Goal: Information Seeking & Learning: Learn about a topic

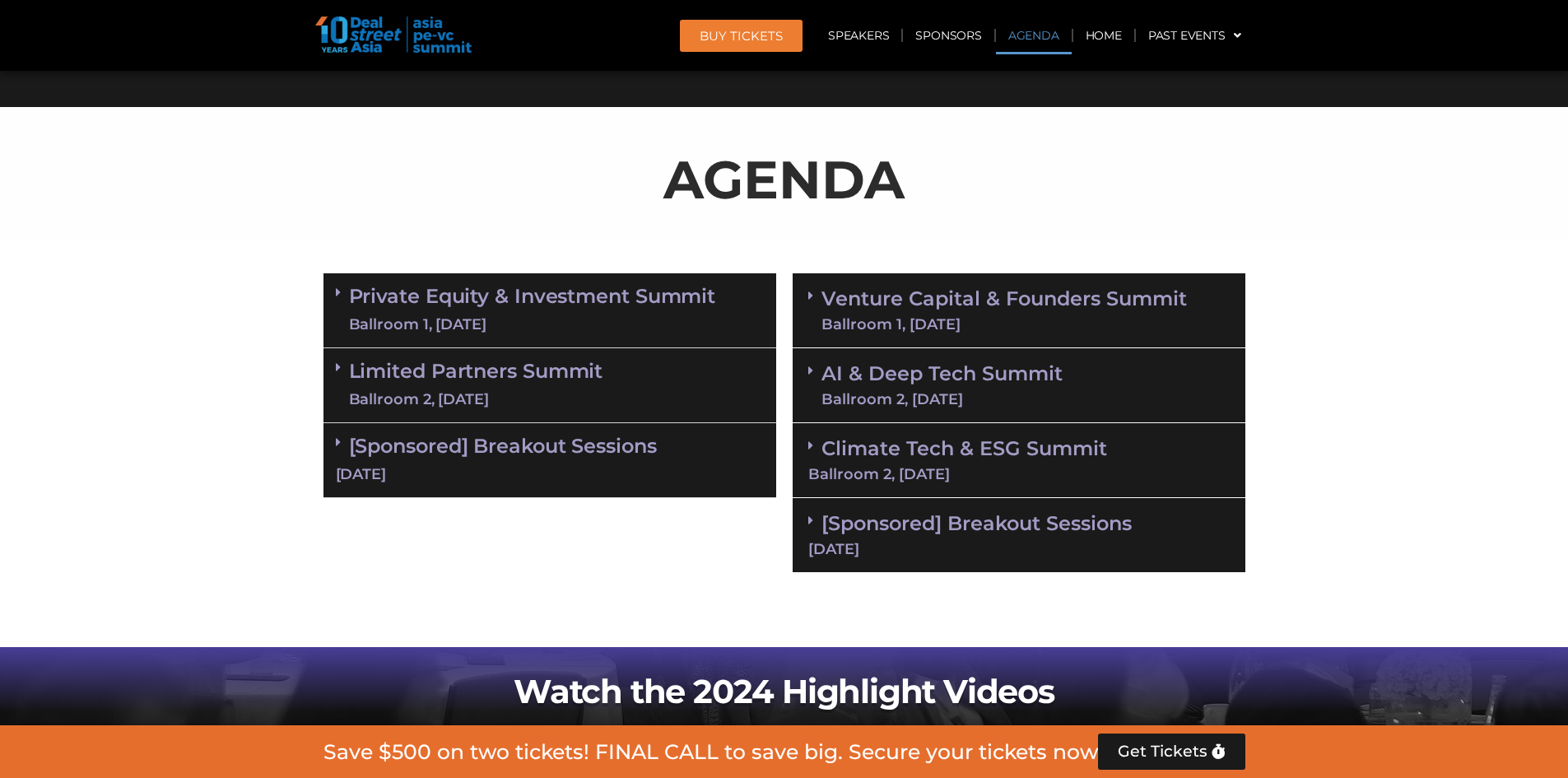
scroll to position [906, 0]
click at [1441, 379] on section "Private Equity & Investment Summit Ballroom 1, [DATE] 8:00 am – 9:00 am | Regis…" at bounding box center [784, 423] width 1568 height 316
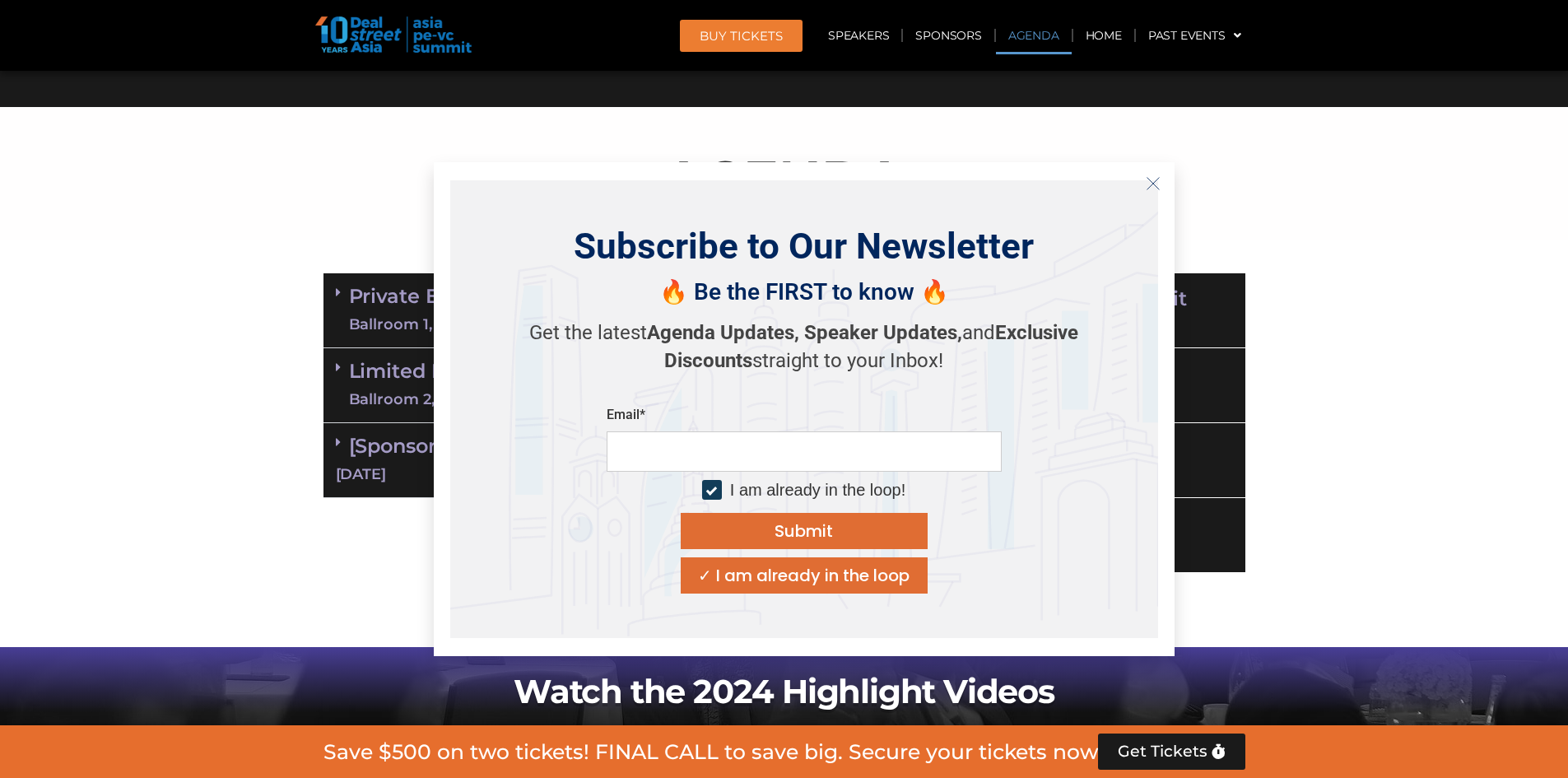
click at [1151, 181] on line "Close" at bounding box center [1153, 183] width 12 height 12
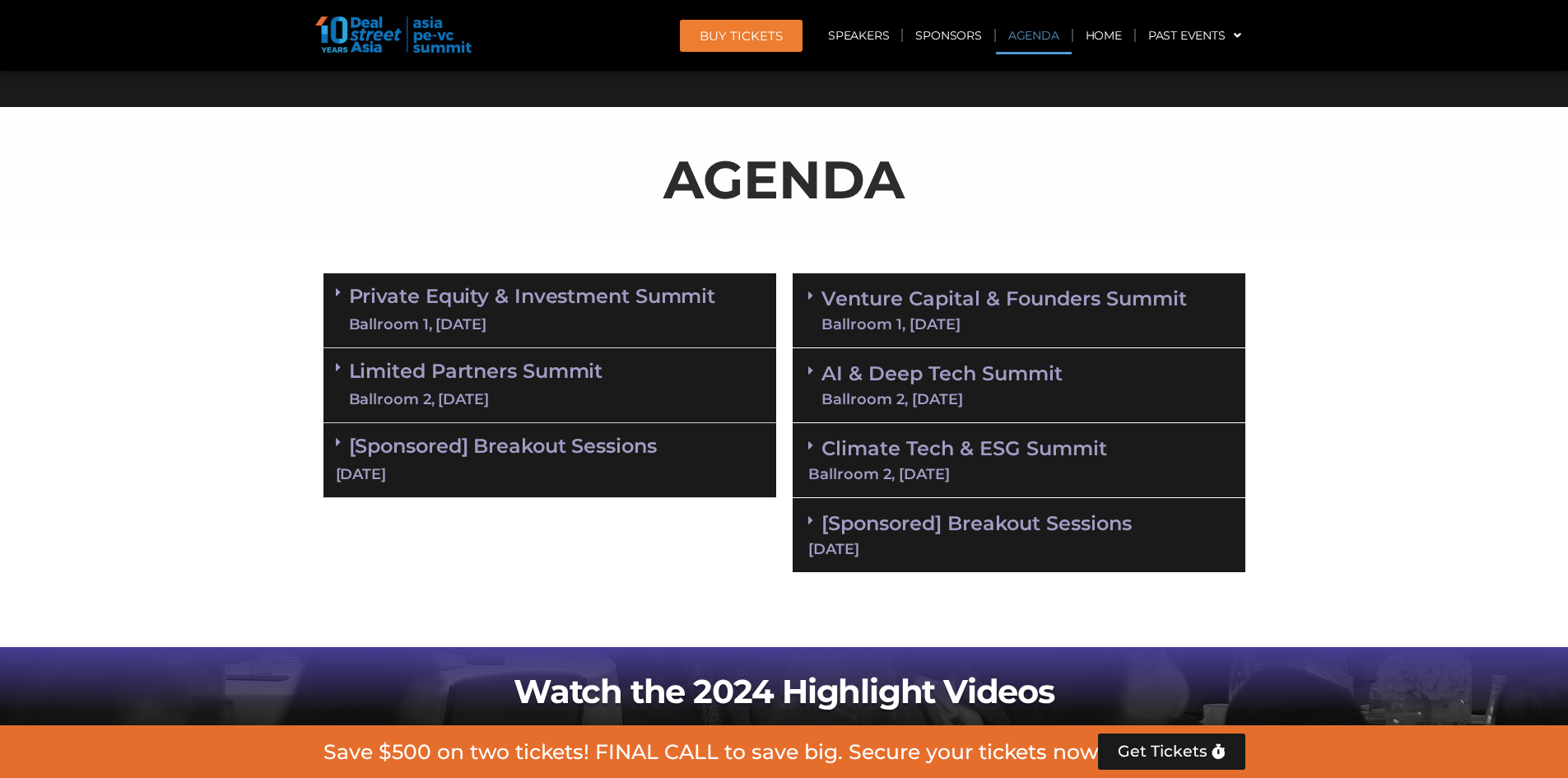
click at [331, 289] on div "Private Equity & Investment Summit Ballroom 1, [DATE]" at bounding box center [550, 310] width 453 height 75
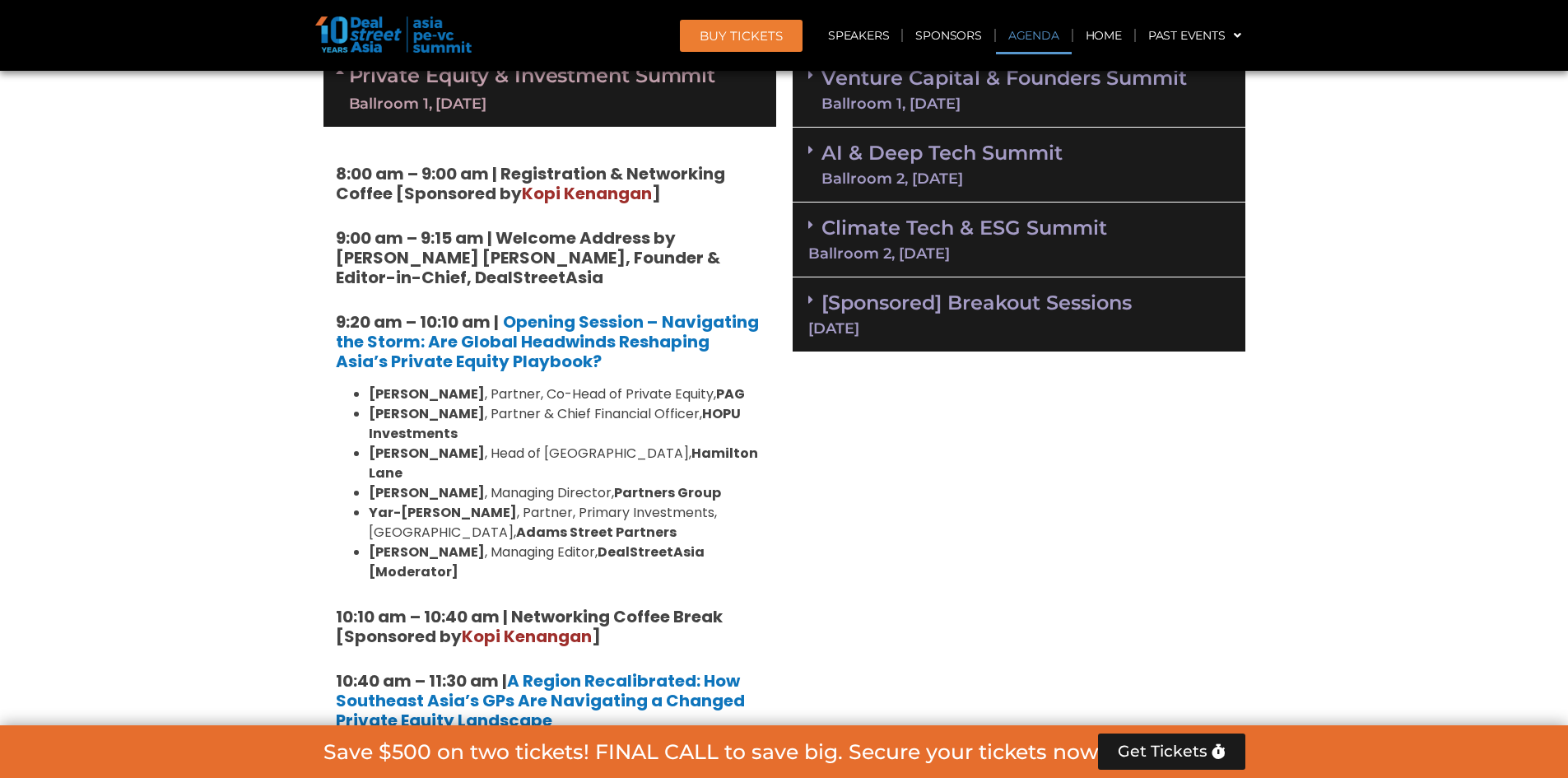
scroll to position [1153, 0]
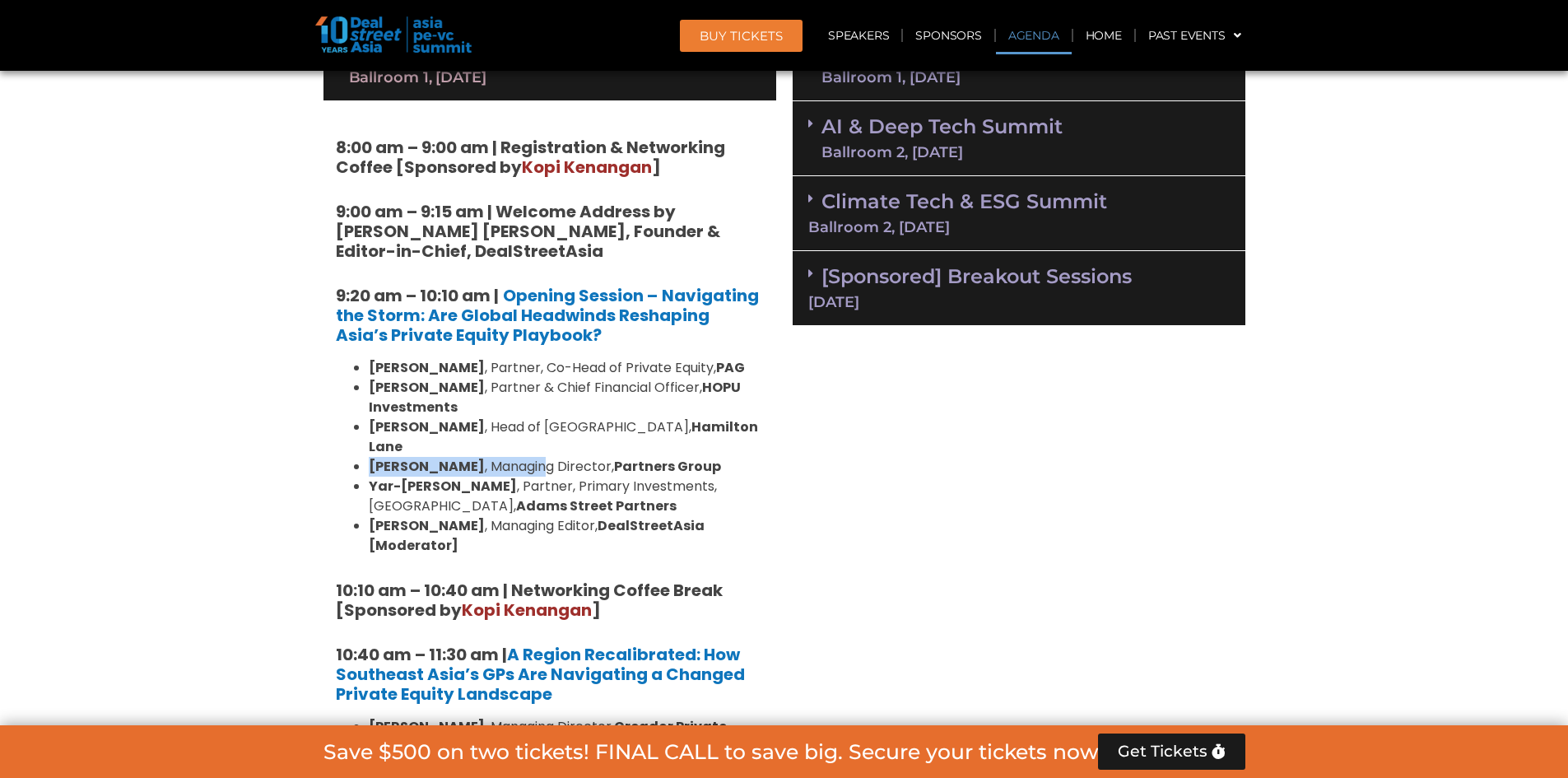
drag, startPoint x: 361, startPoint y: 446, endPoint x: 547, endPoint y: 449, distance: 186.0
click at [538, 448] on ul "[PERSON_NAME] , Partner, Co-Head of Private Equity, [PERSON_NAME] , Partner & C…" at bounding box center [549, 457] width 428 height 197
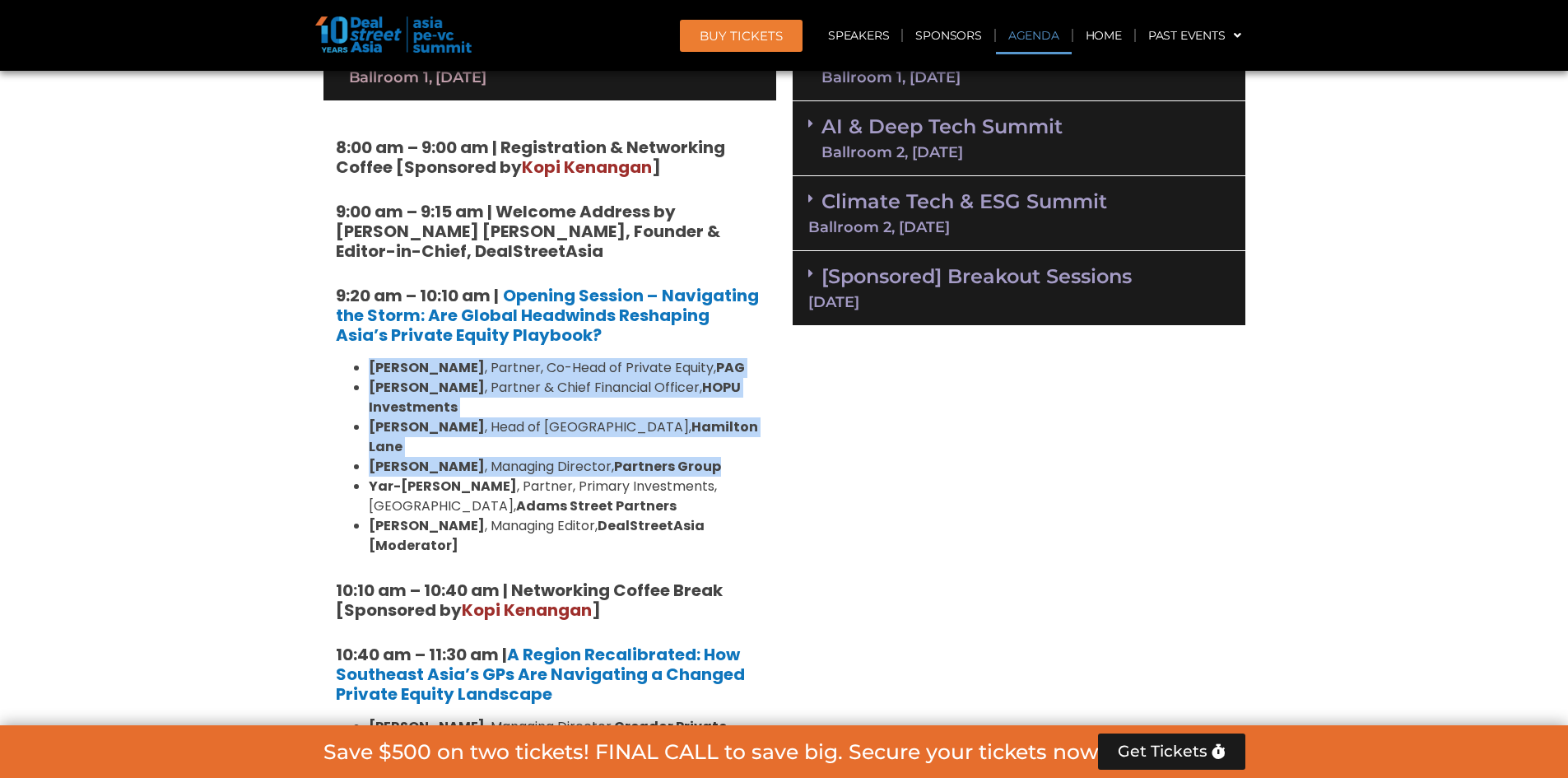
drag, startPoint x: 706, startPoint y: 445, endPoint x: 361, endPoint y: 366, distance: 353.9
click at [361, 366] on ul "[PERSON_NAME] , Partner, Co-Head of Private Equity, [PERSON_NAME] , Partner & C…" at bounding box center [549, 457] width 428 height 197
click at [567, 416] on li "[PERSON_NAME] , Partner & Chief Financial Officer, HOPU Investments" at bounding box center [566, 397] width 395 height 39
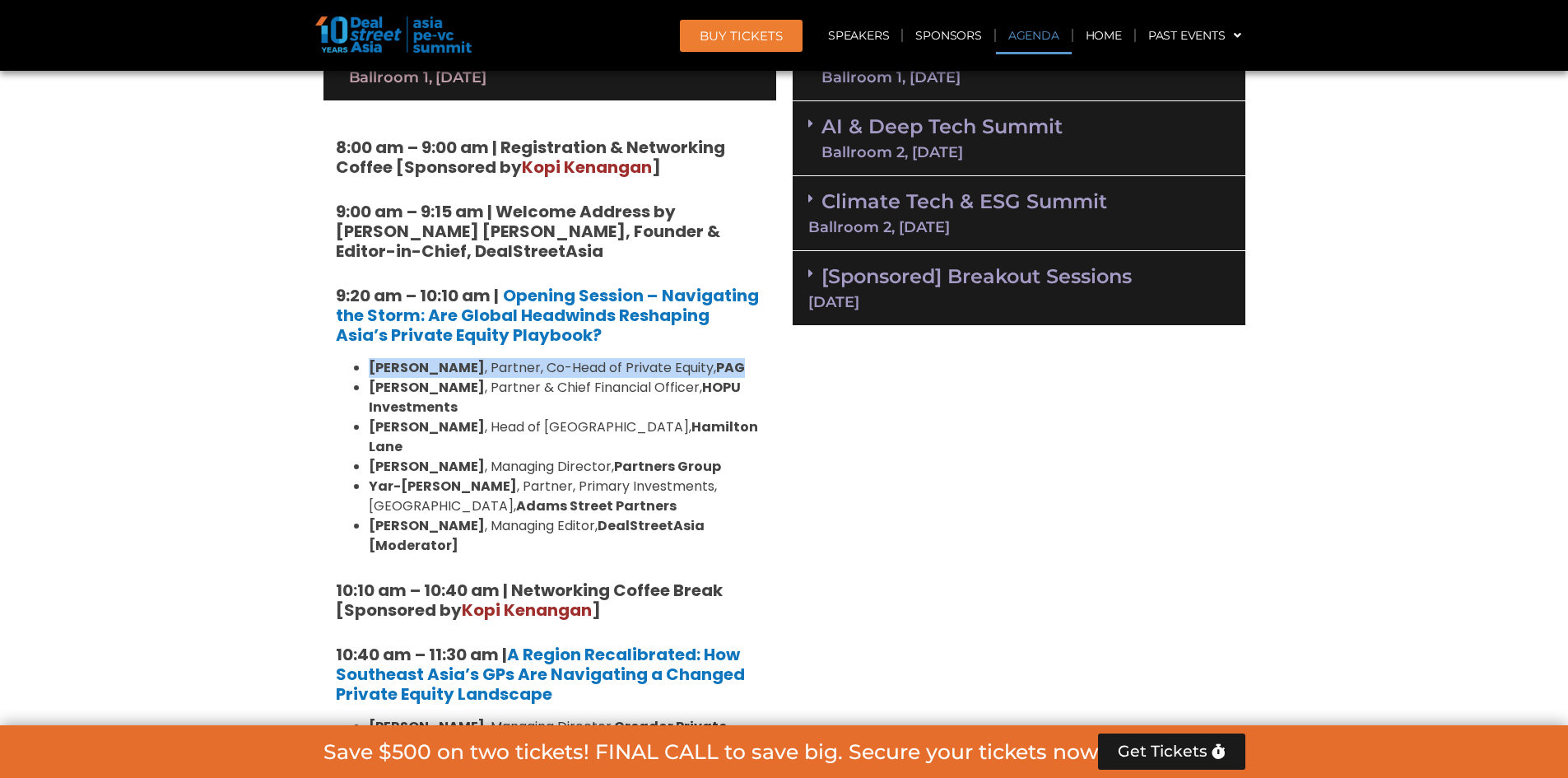
drag, startPoint x: 746, startPoint y: 363, endPoint x: 353, endPoint y: 363, distance: 393.0
click at [369, 363] on li "[PERSON_NAME] , Partner, Co-Head of Private Equity, PAG" at bounding box center [566, 368] width 395 height 20
drag, startPoint x: 819, startPoint y: 425, endPoint x: 803, endPoint y: 425, distance: 16.0
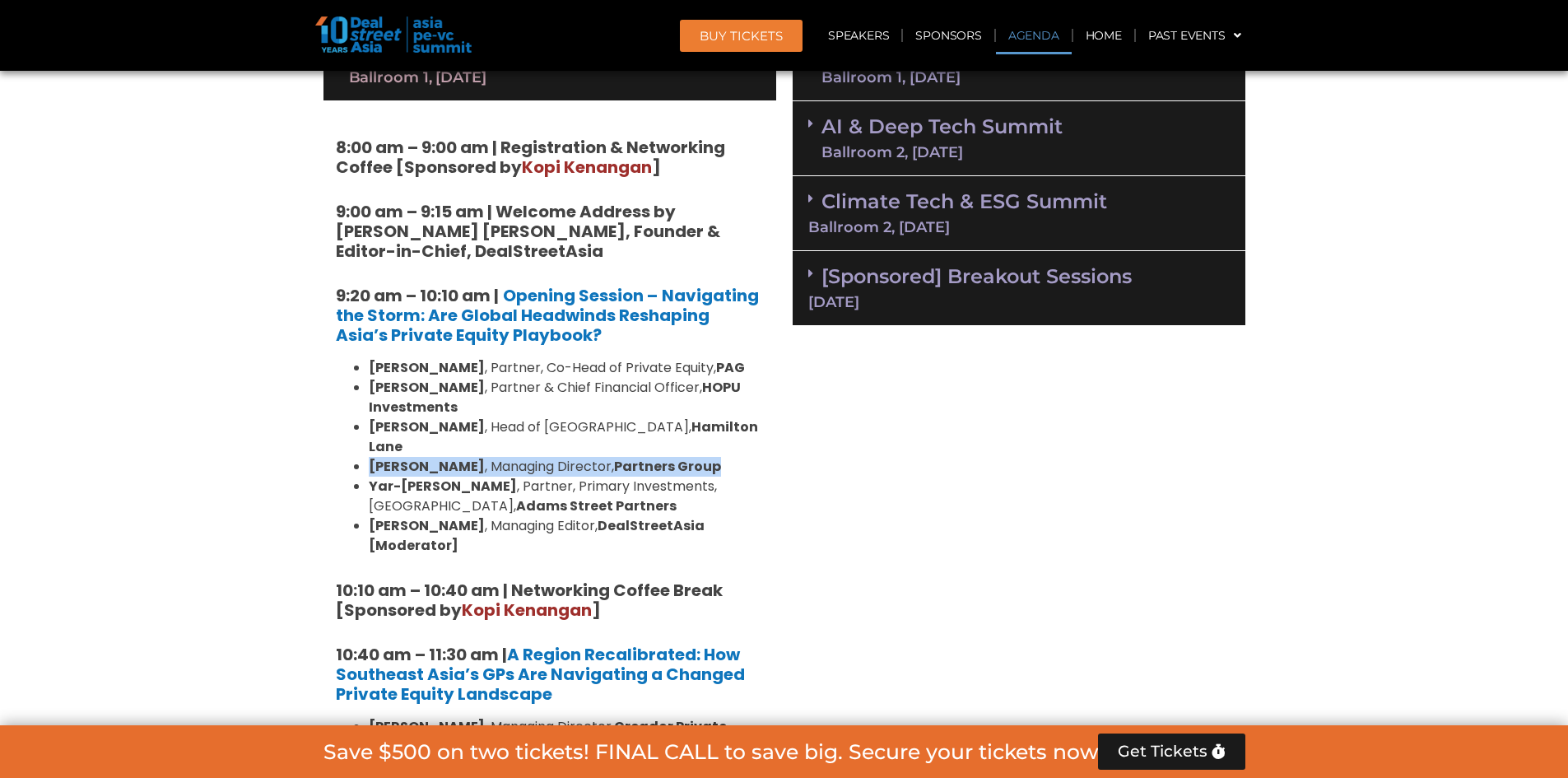
drag, startPoint x: 700, startPoint y: 447, endPoint x: 358, endPoint y: 444, distance: 342.0
click at [369, 457] on li "[PERSON_NAME] , Managing Director, Partners Group" at bounding box center [566, 468] width 395 height 20
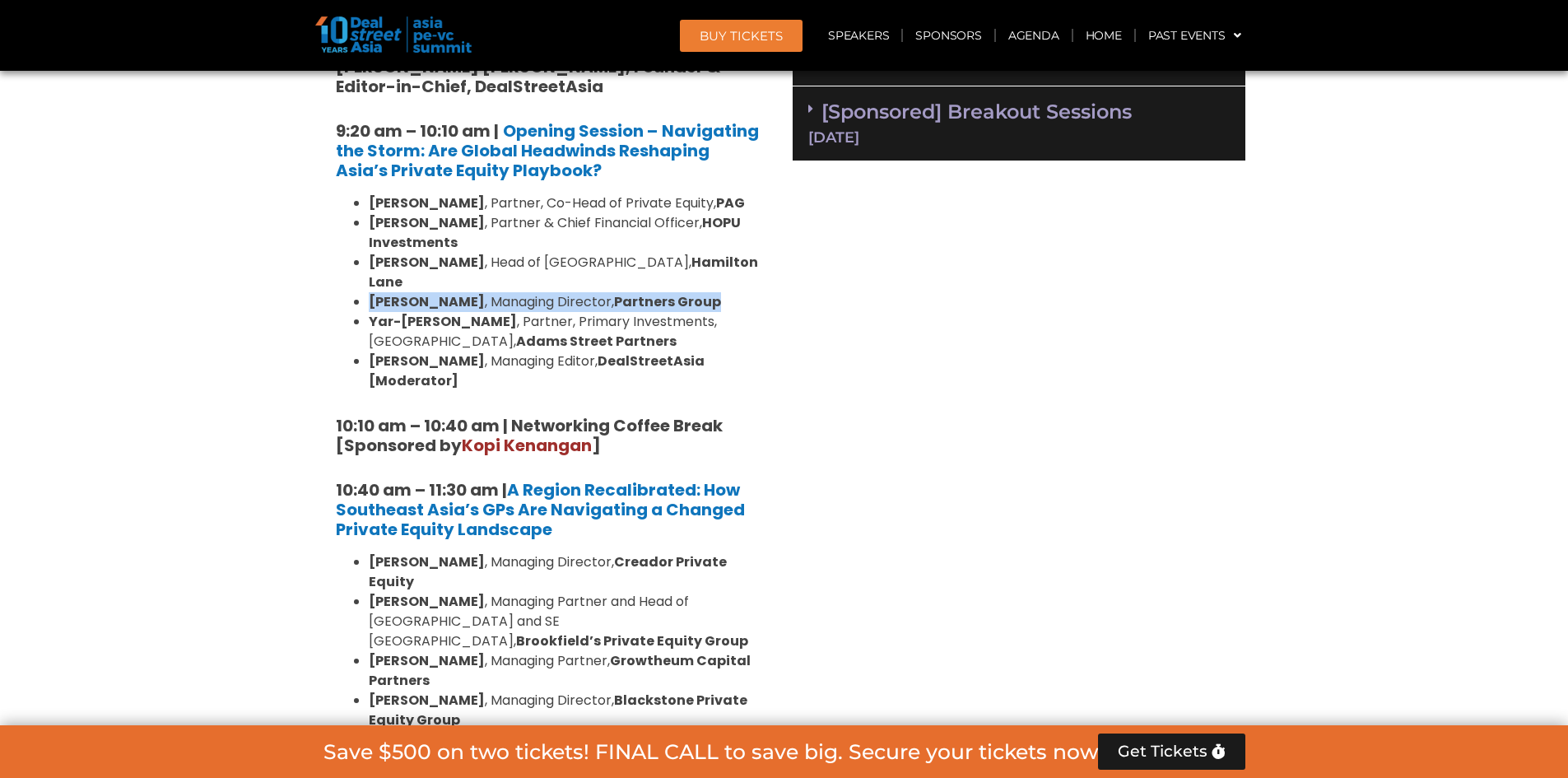
scroll to position [1401, 0]
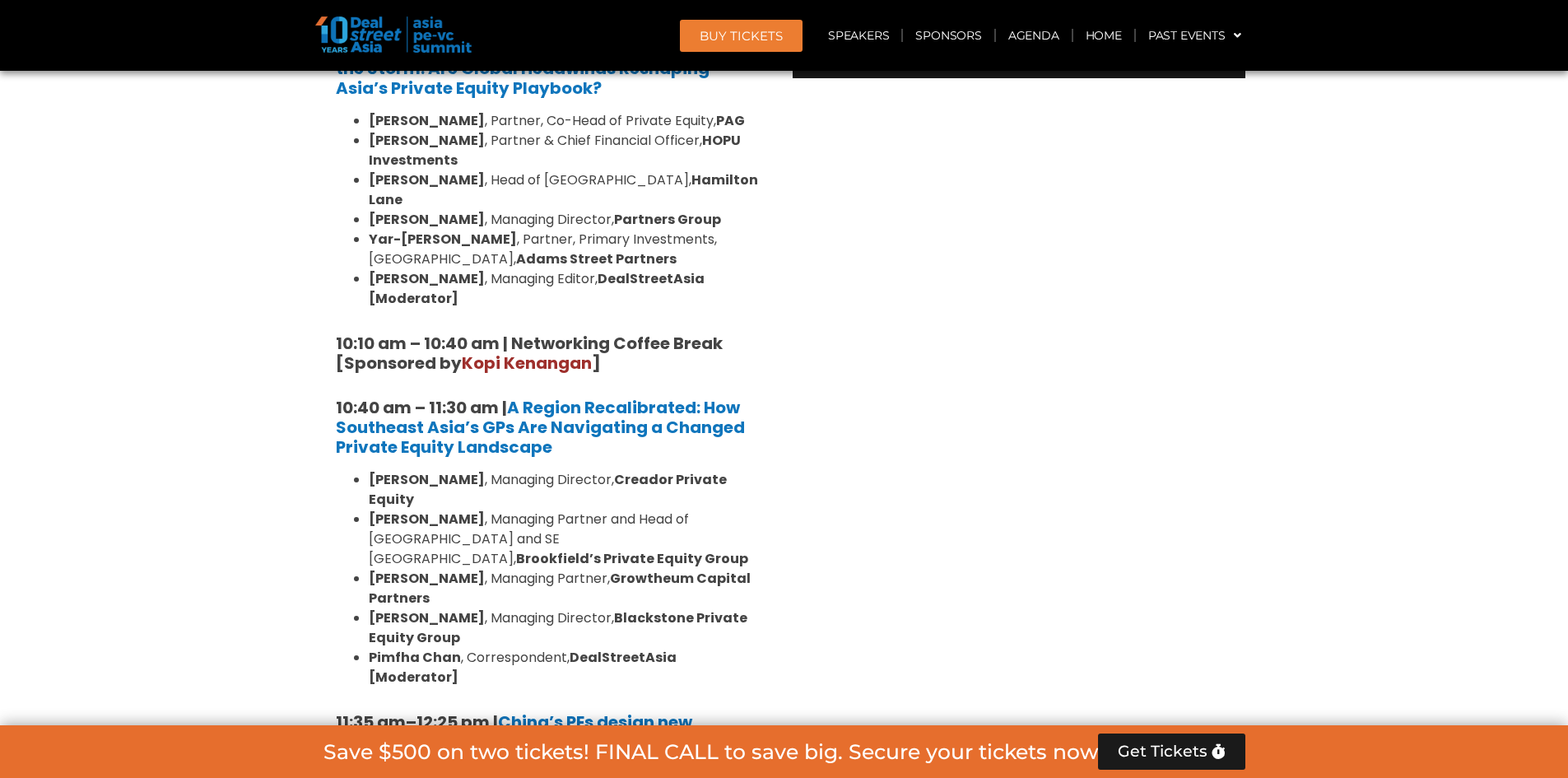
drag, startPoint x: 324, startPoint y: 363, endPoint x: 309, endPoint y: 363, distance: 15.0
click at [440, 470] on strong "[PERSON_NAME]" at bounding box center [426, 479] width 116 height 19
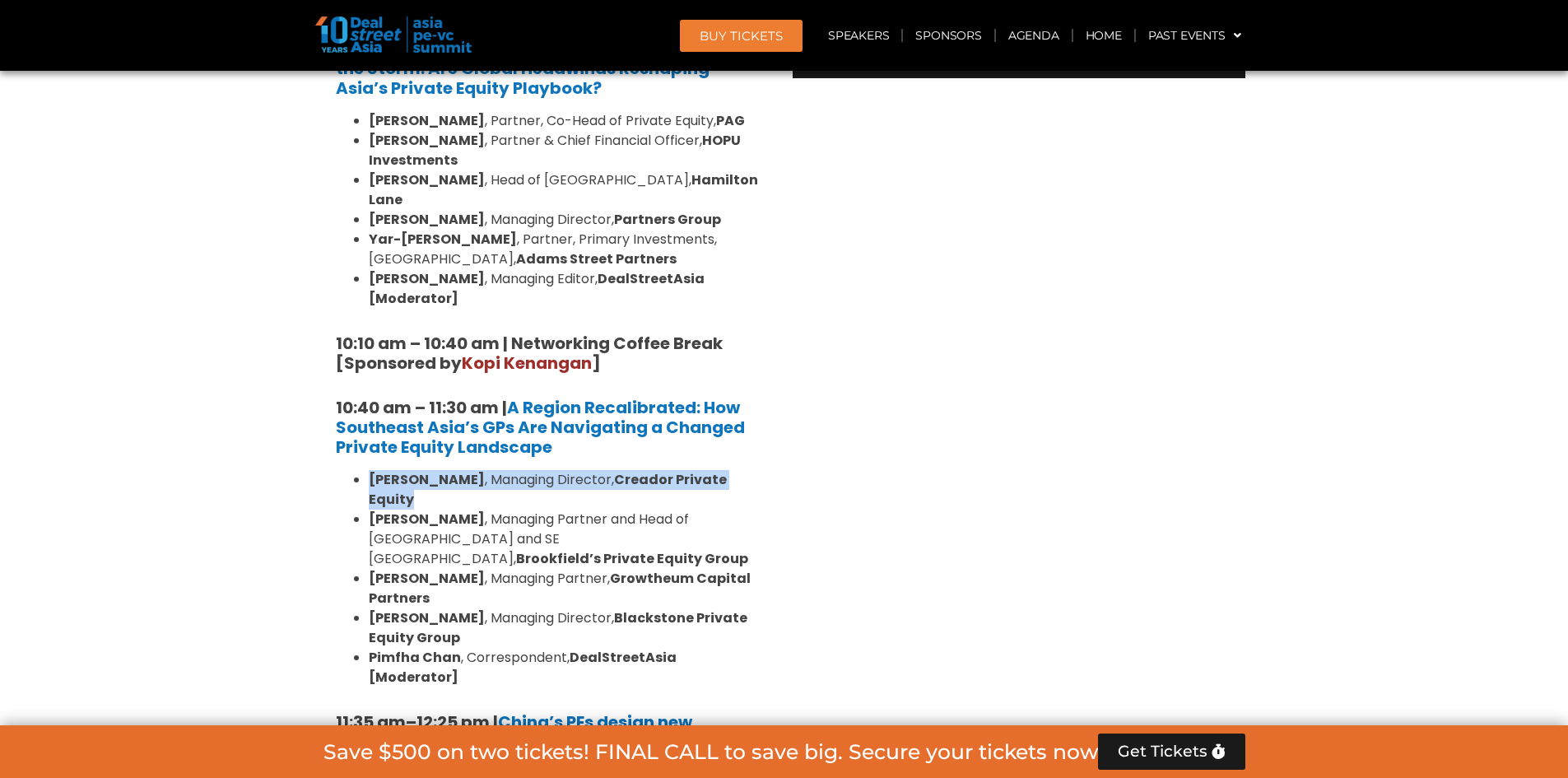
scroll to position [1483, 0]
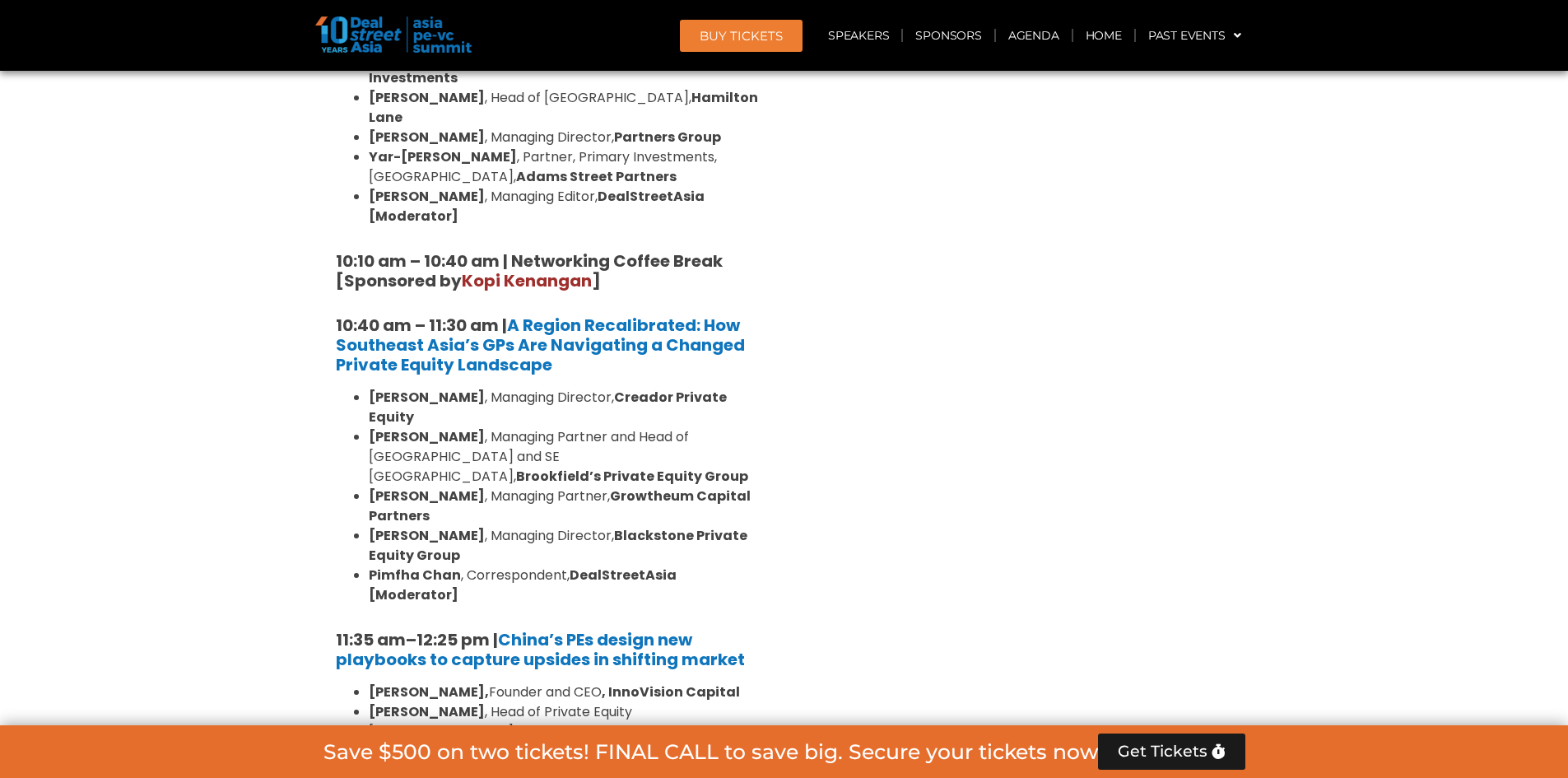
click at [542, 526] on li "[PERSON_NAME] , Managing Director, Blackstone Private Equity Group" at bounding box center [566, 545] width 395 height 39
click at [547, 526] on li "[PERSON_NAME] , Managing Director, Blackstone Private Equity Group" at bounding box center [566, 545] width 395 height 39
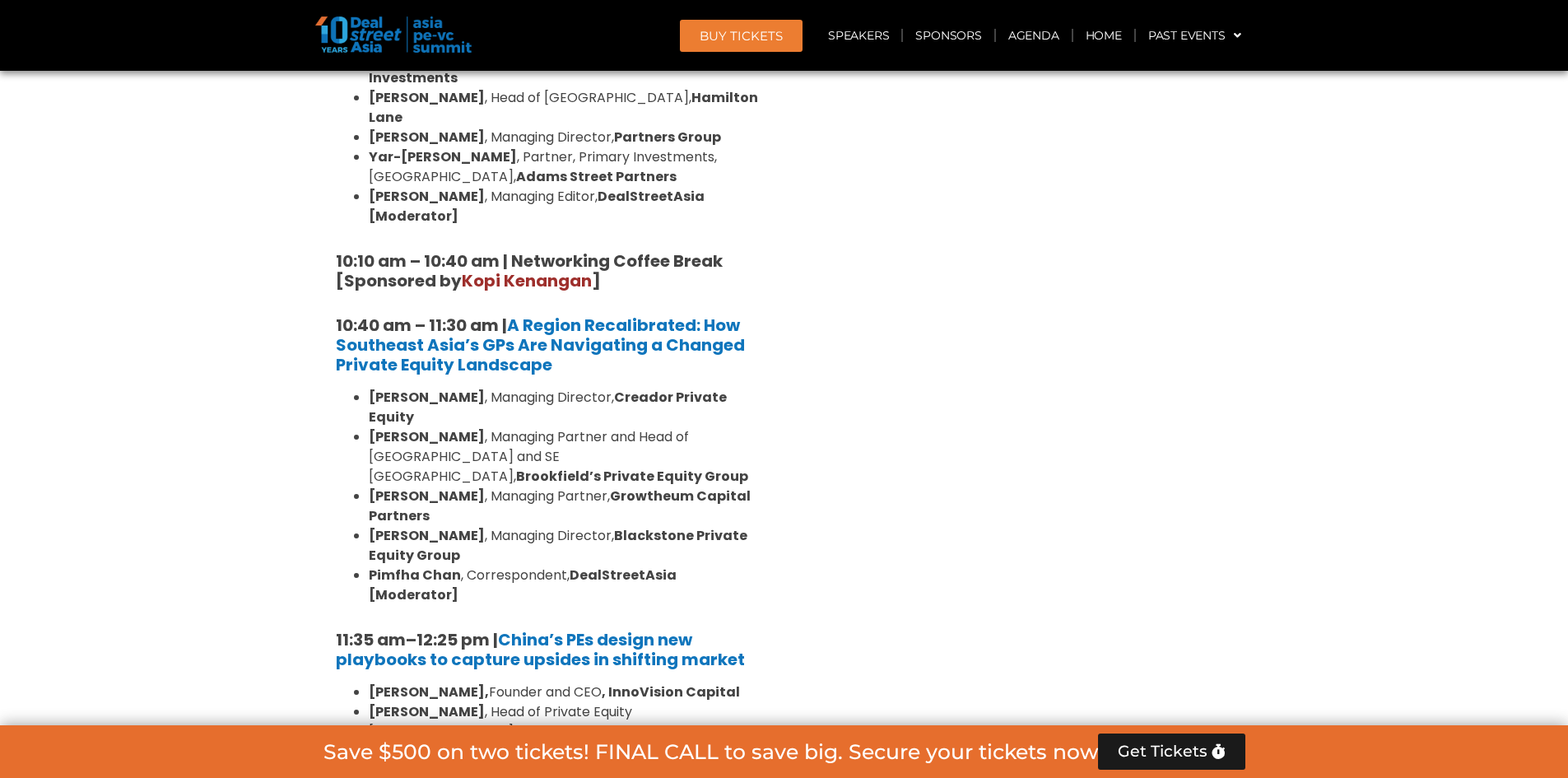
click at [643, 526] on strong "Blackstone Private Equity Group" at bounding box center [558, 545] width 379 height 38
click at [591, 427] on li "[PERSON_NAME] , Managing Partner and Head of [GEOGRAPHIC_DATA] and [GEOGRAPHIC_…" at bounding box center [566, 457] width 395 height 59
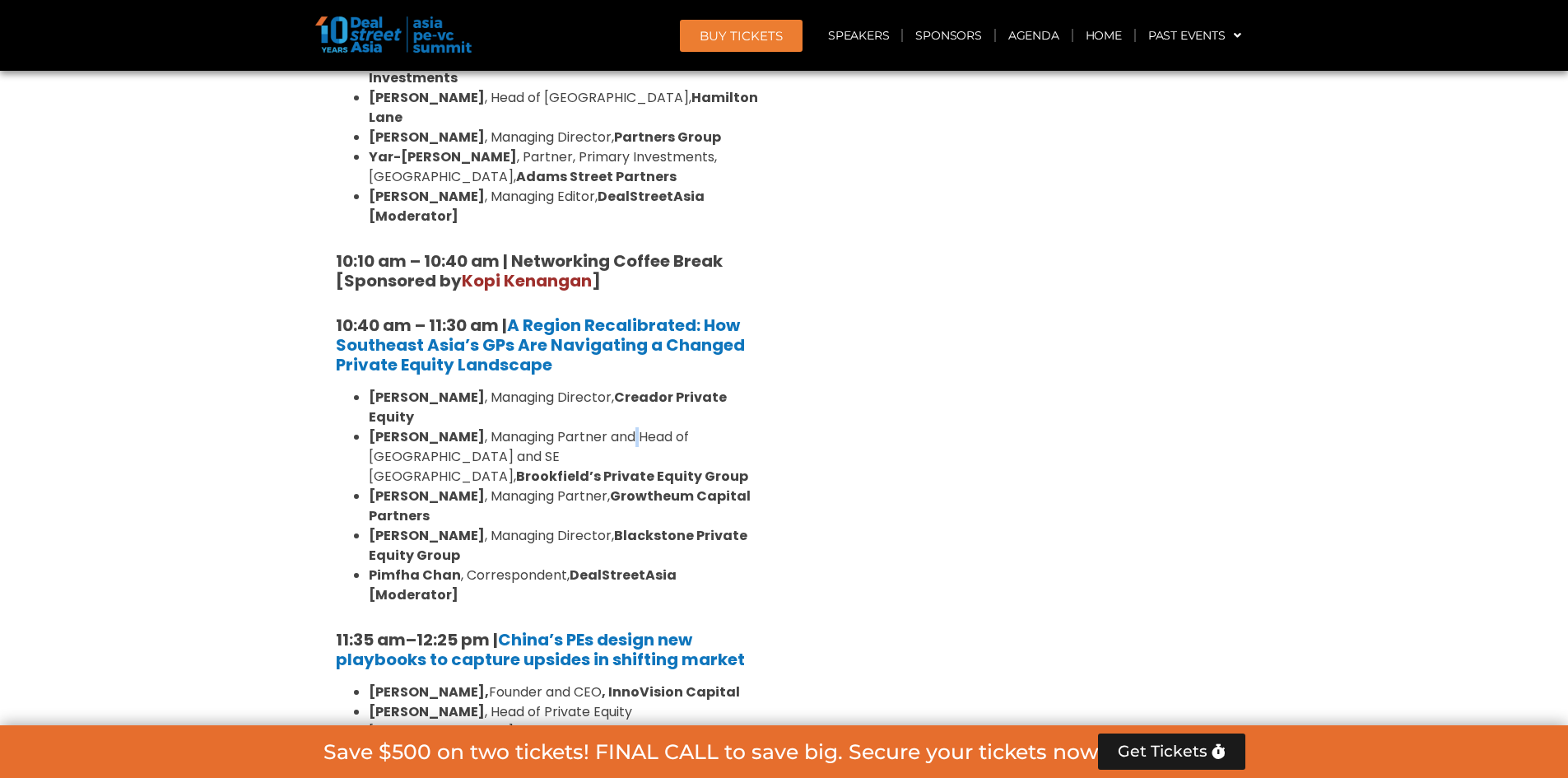
click at [591, 427] on li "[PERSON_NAME] , Managing Partner and Head of [GEOGRAPHIC_DATA] and [GEOGRAPHIC_…" at bounding box center [566, 457] width 395 height 59
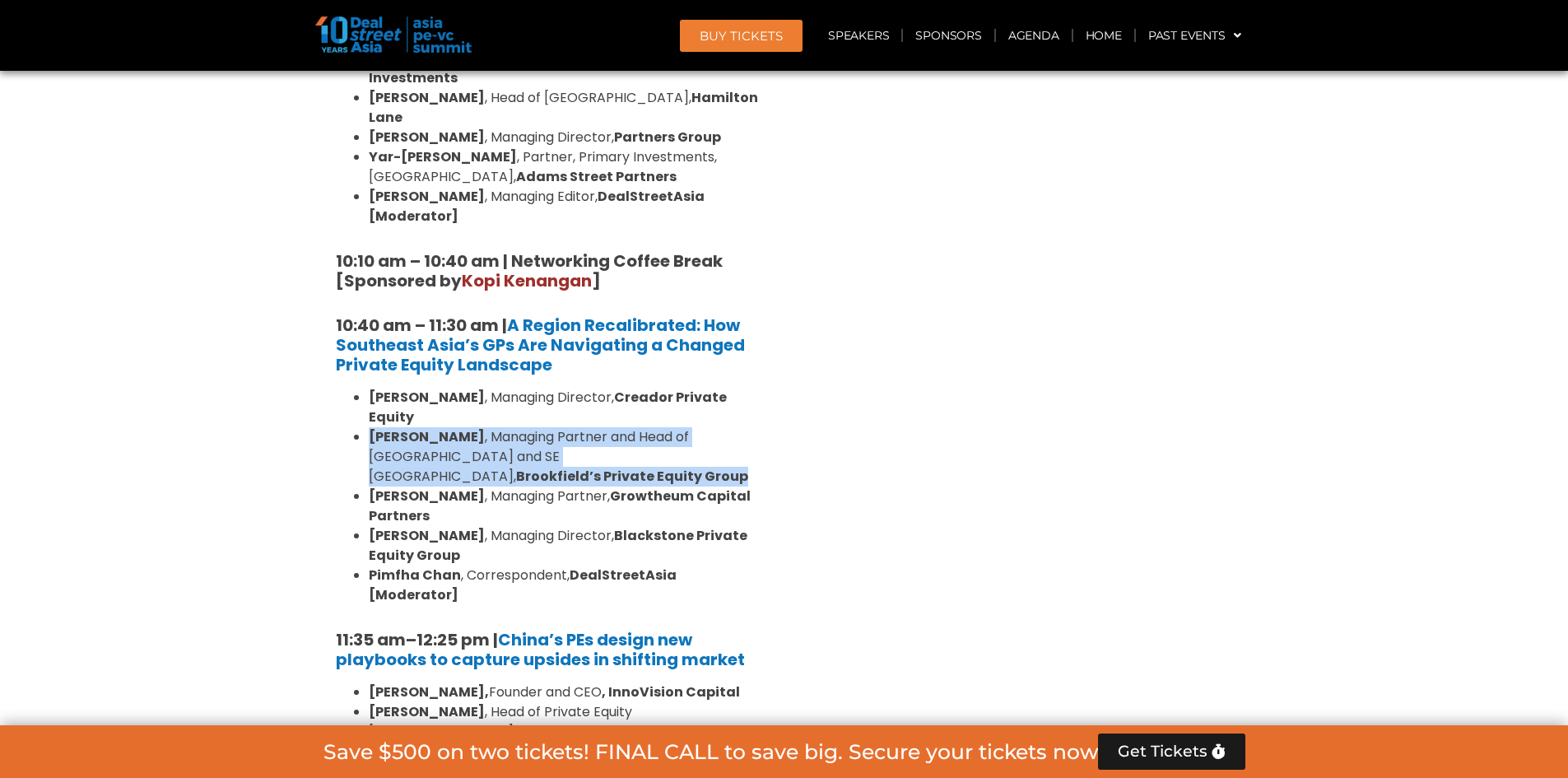
click at [591, 427] on li "[PERSON_NAME] , Managing Partner and Head of [GEOGRAPHIC_DATA] and [GEOGRAPHIC_…" at bounding box center [566, 457] width 395 height 59
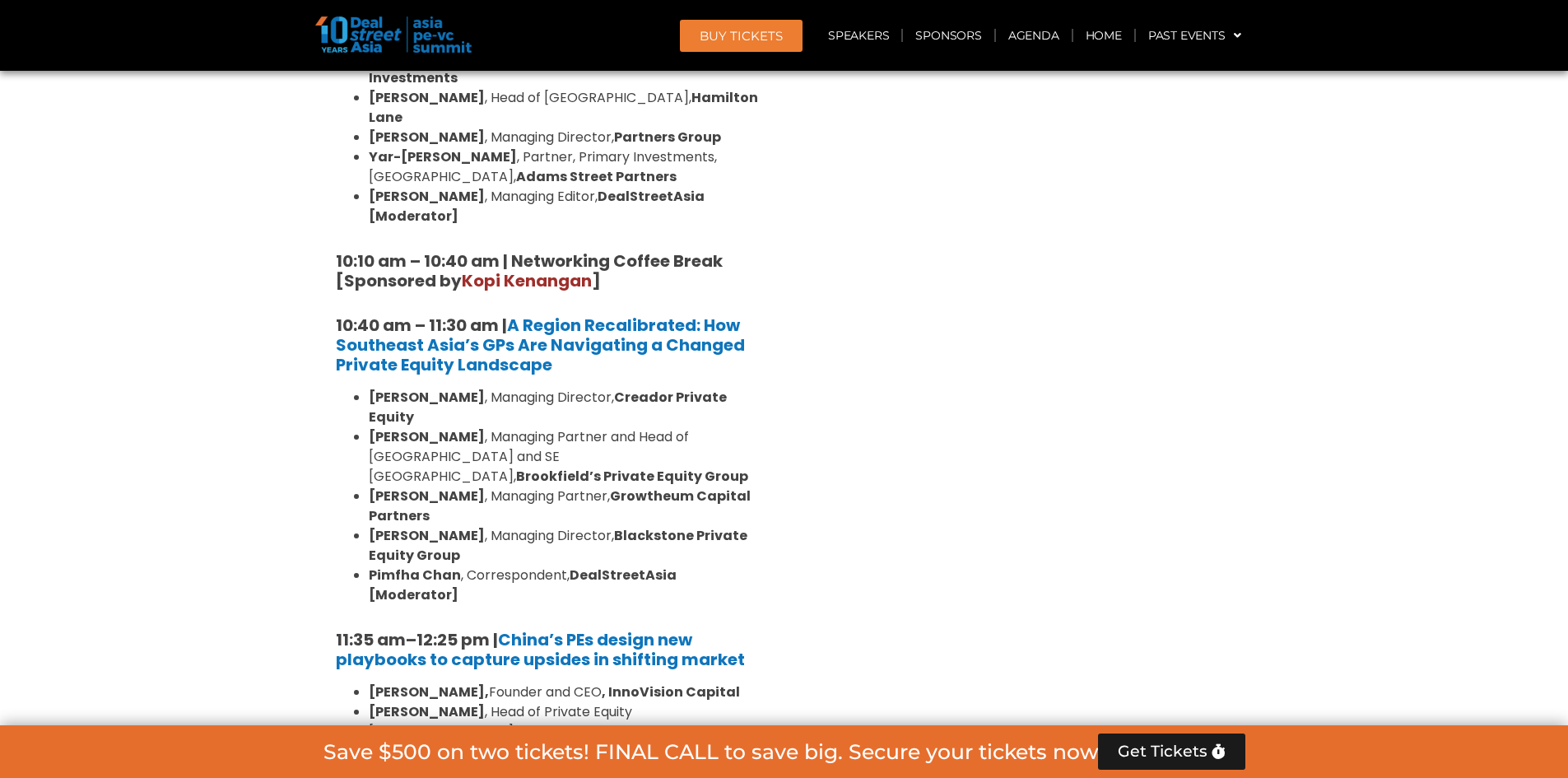
click at [598, 566] on strong "DealStreetAsia [Moderator]" at bounding box center [522, 585] width 308 height 38
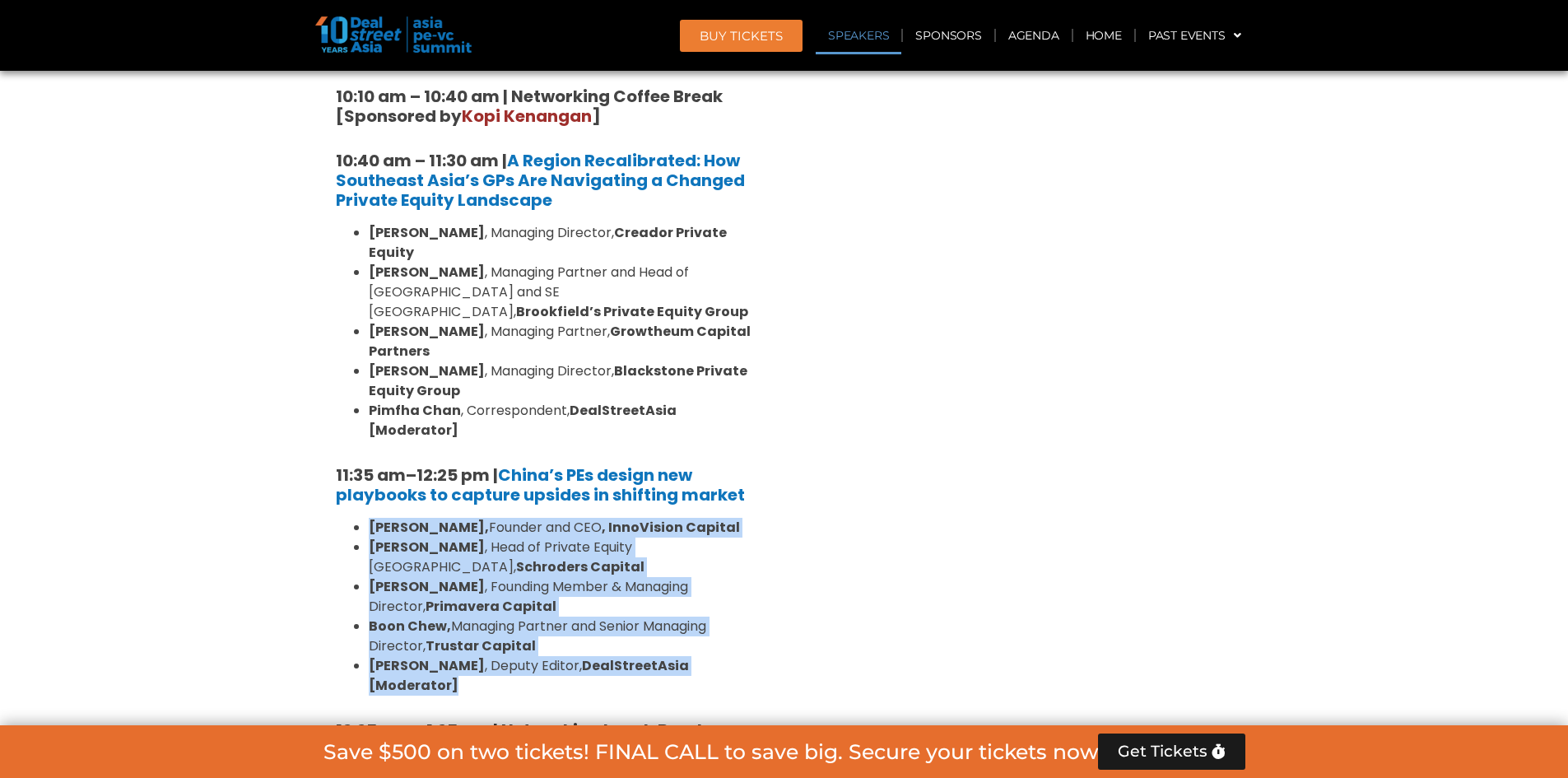
drag, startPoint x: 763, startPoint y: 570, endPoint x: 337, endPoint y: 450, distance: 442.6
click at [337, 518] on ul "[PERSON_NAME], Founder and CEO , InnoVision Capital [PERSON_NAME] , Head of Pri…" at bounding box center [549, 606] width 428 height 178
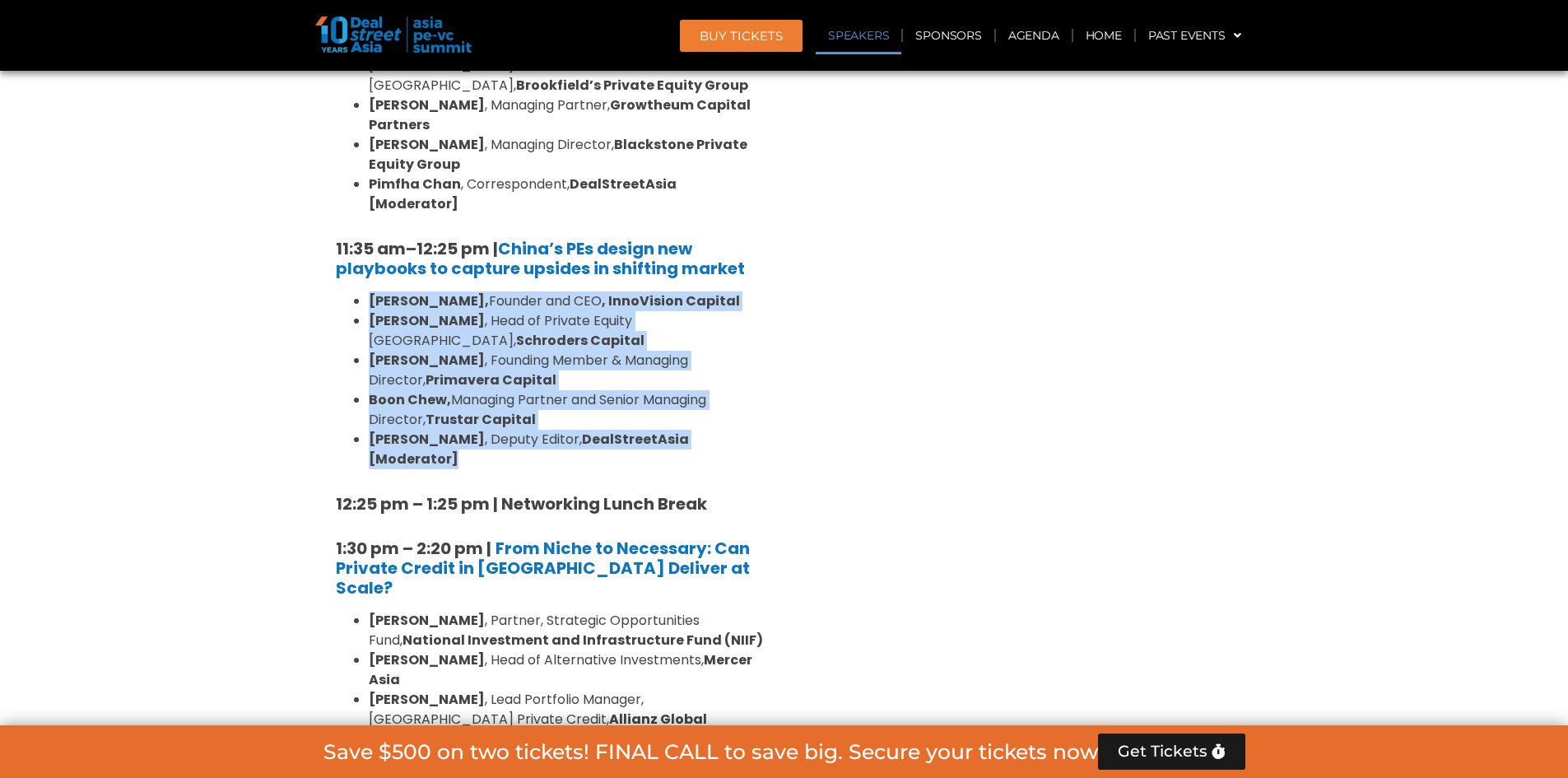
scroll to position [1895, 0]
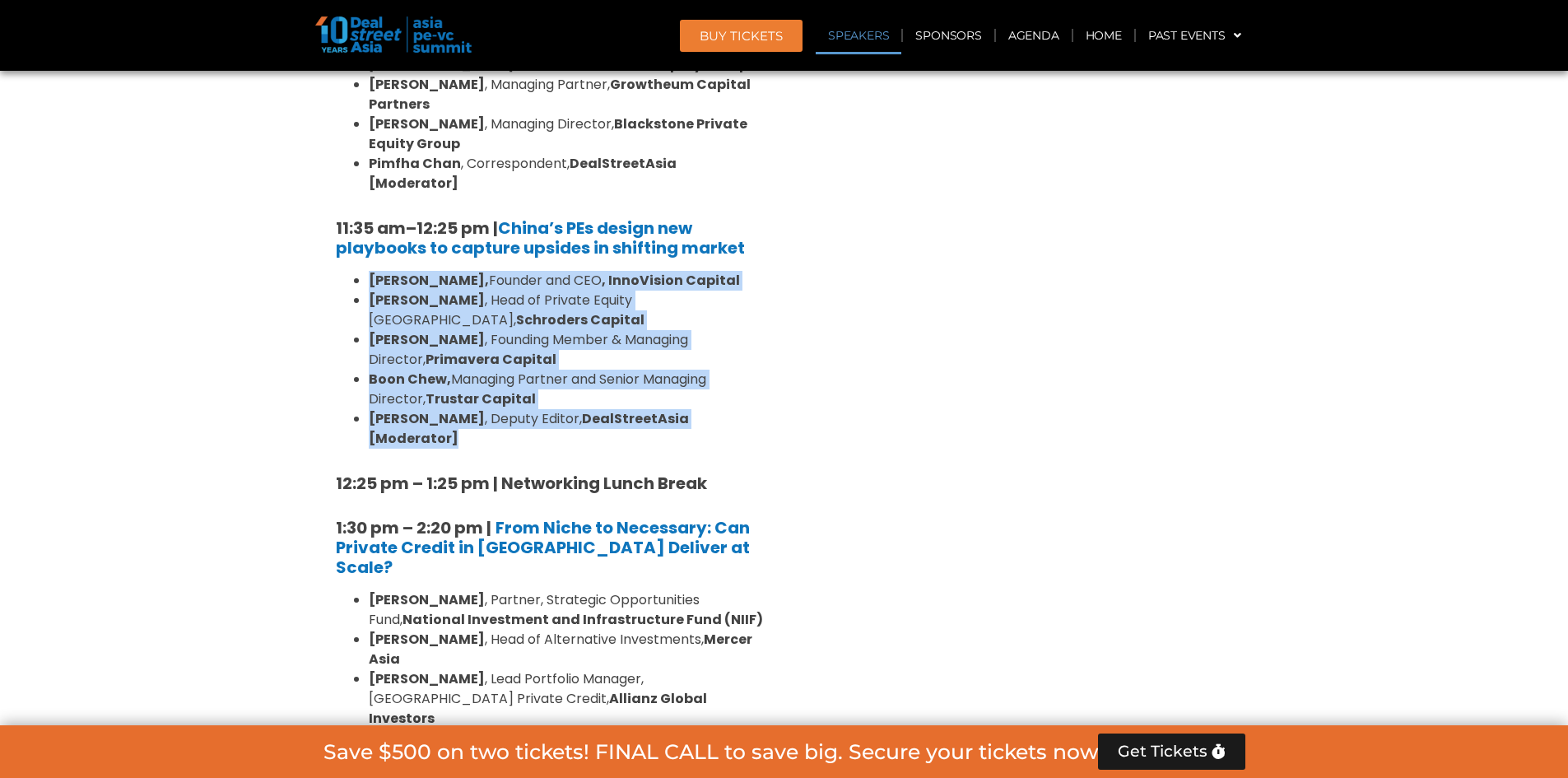
drag, startPoint x: 486, startPoint y: 272, endPoint x: 464, endPoint y: 272, distance: 22.0
click at [486, 370] on li "[PERSON_NAME], Managing Partner and Senior Managing Director, Trustar Capital" at bounding box center [566, 389] width 395 height 39
click at [371, 370] on strong "Boon Chew," at bounding box center [410, 379] width 82 height 19
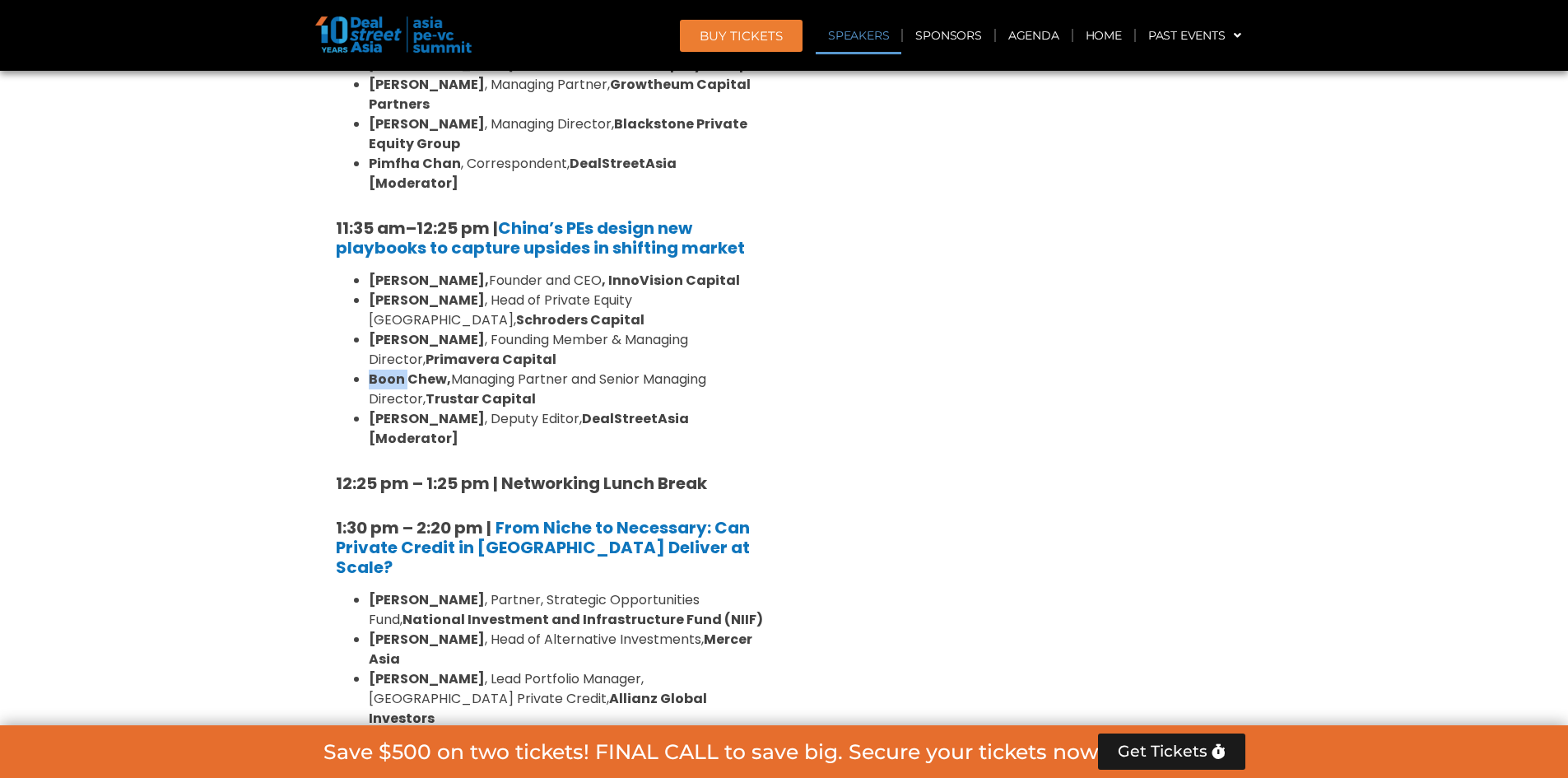
click at [371, 370] on strong "Boon Chew," at bounding box center [410, 379] width 82 height 19
drag, startPoint x: 374, startPoint y: 242, endPoint x: 433, endPoint y: 242, distance: 59.0
click at [433, 331] on li "[PERSON_NAME] , Founding Member & Managing Director, Primavera Capital" at bounding box center [566, 350] width 395 height 39
click at [437, 331] on li "[PERSON_NAME] , Founding Member & Managing Director, Primavera Capital" at bounding box center [566, 350] width 395 height 39
drag, startPoint x: 428, startPoint y: 240, endPoint x: 374, endPoint y: 241, distance: 54.0
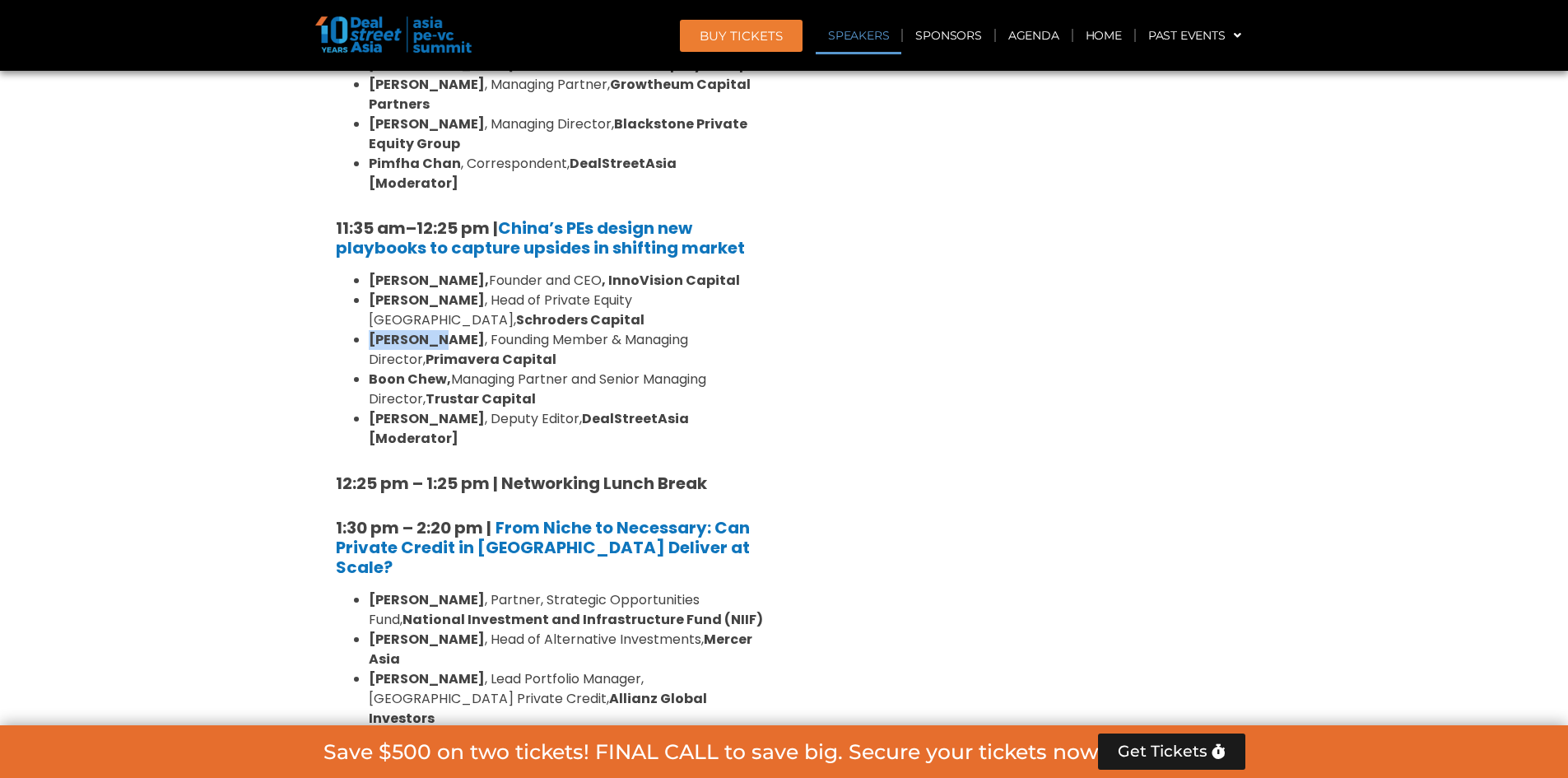
click at [369, 331] on li "[PERSON_NAME] , Founding Member & Managing Director, Primavera Capital" at bounding box center [566, 350] width 395 height 39
click at [988, 441] on div "Venture Capital & Founders​ Summit Ballroom 1, [DATE] 8:00 am – 9:00 am | Regis…" at bounding box center [1019, 717] width 469 height 2881
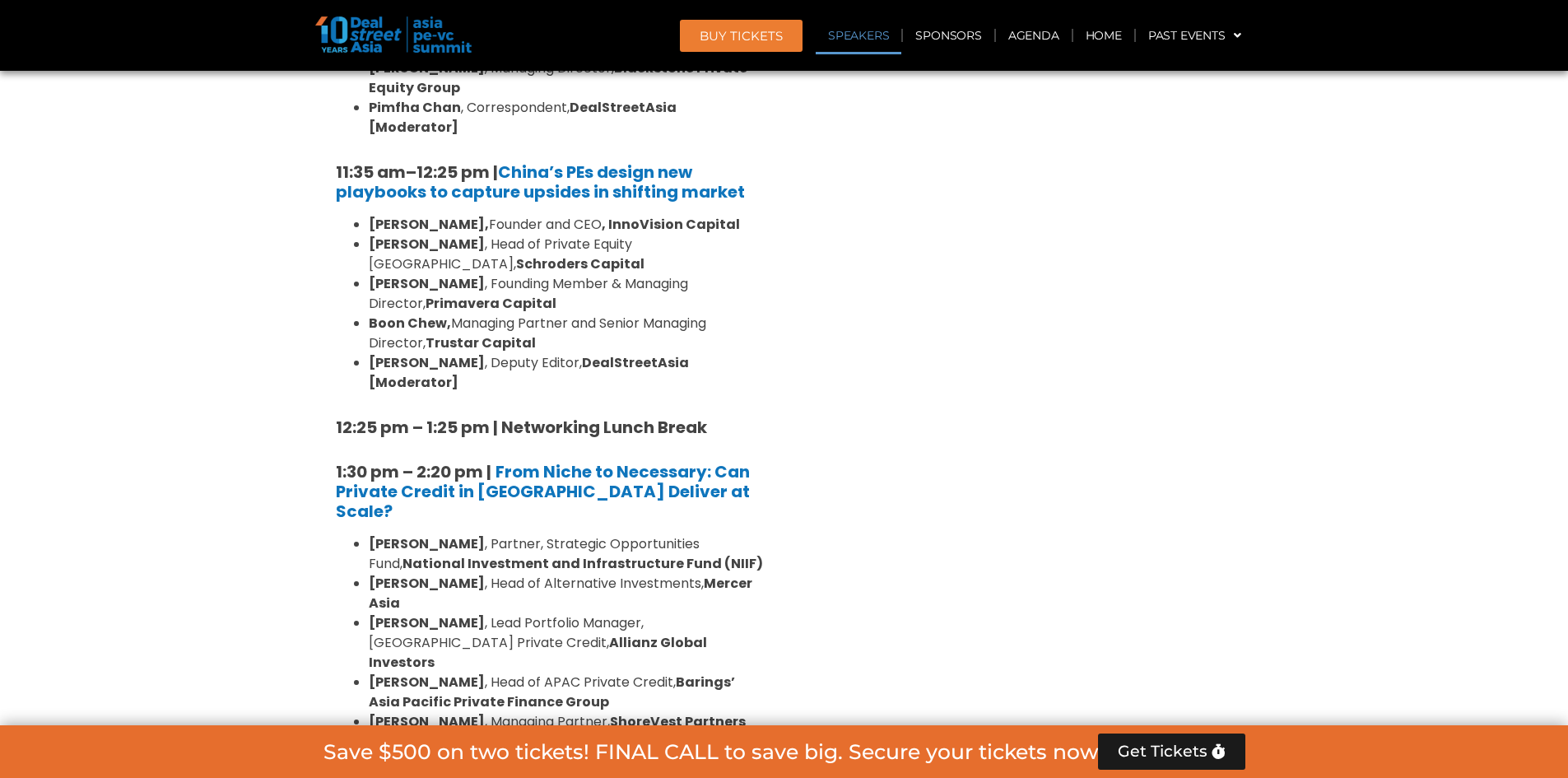
scroll to position [1977, 0]
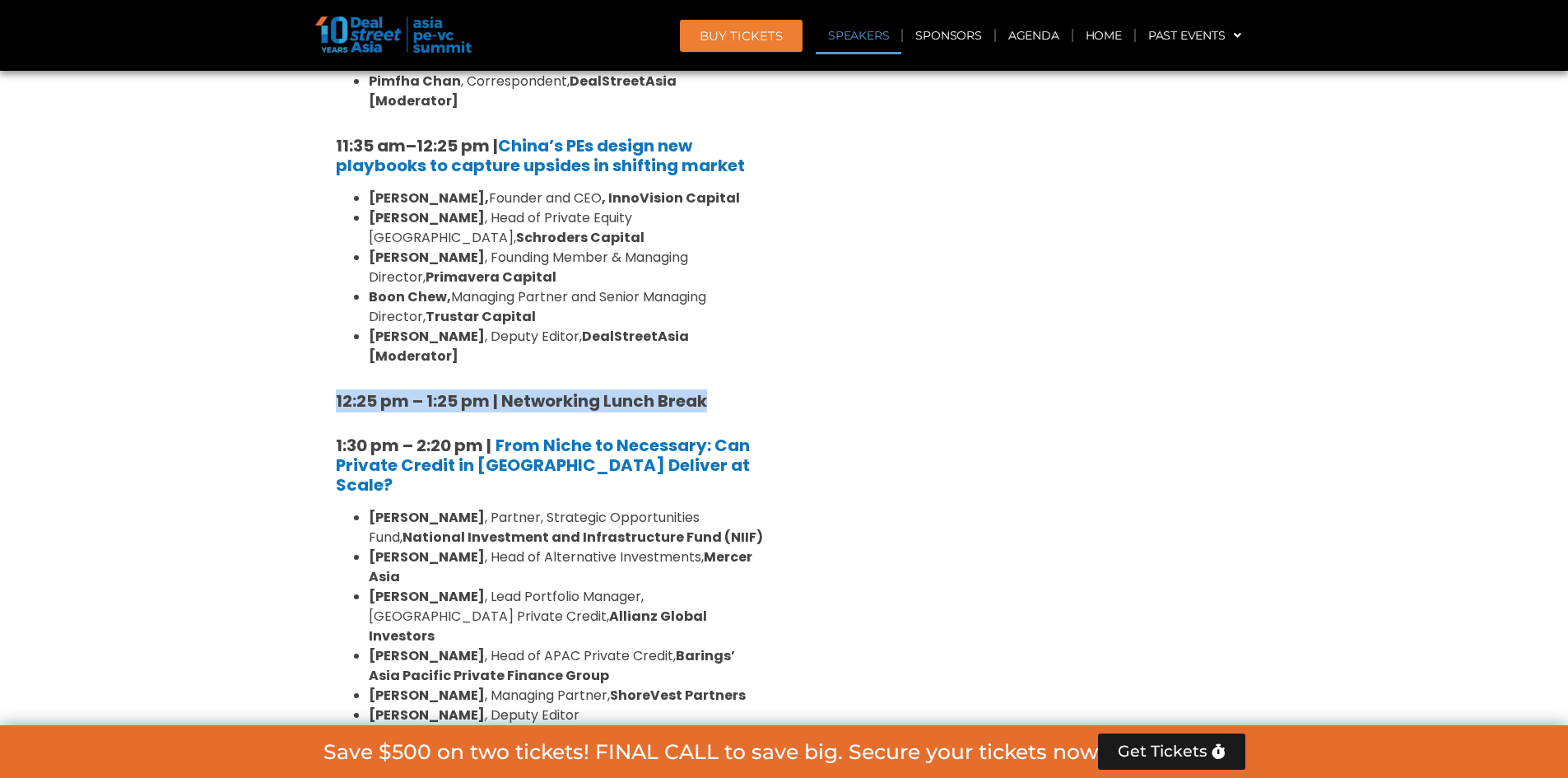
drag, startPoint x: 320, startPoint y: 282, endPoint x: 762, endPoint y: 272, distance: 442.1
click at [762, 272] on div "Private Equity & Investment Summit Ballroom 1, [DATE] 8:00 am – 9:00 am | Regis…" at bounding box center [549, 635] width 469 height 2881
click at [903, 395] on div "Venture Capital & Founders​ Summit Ballroom 1, [DATE] 8:00 am – 9:00 am | Regis…" at bounding box center [1019, 635] width 469 height 2881
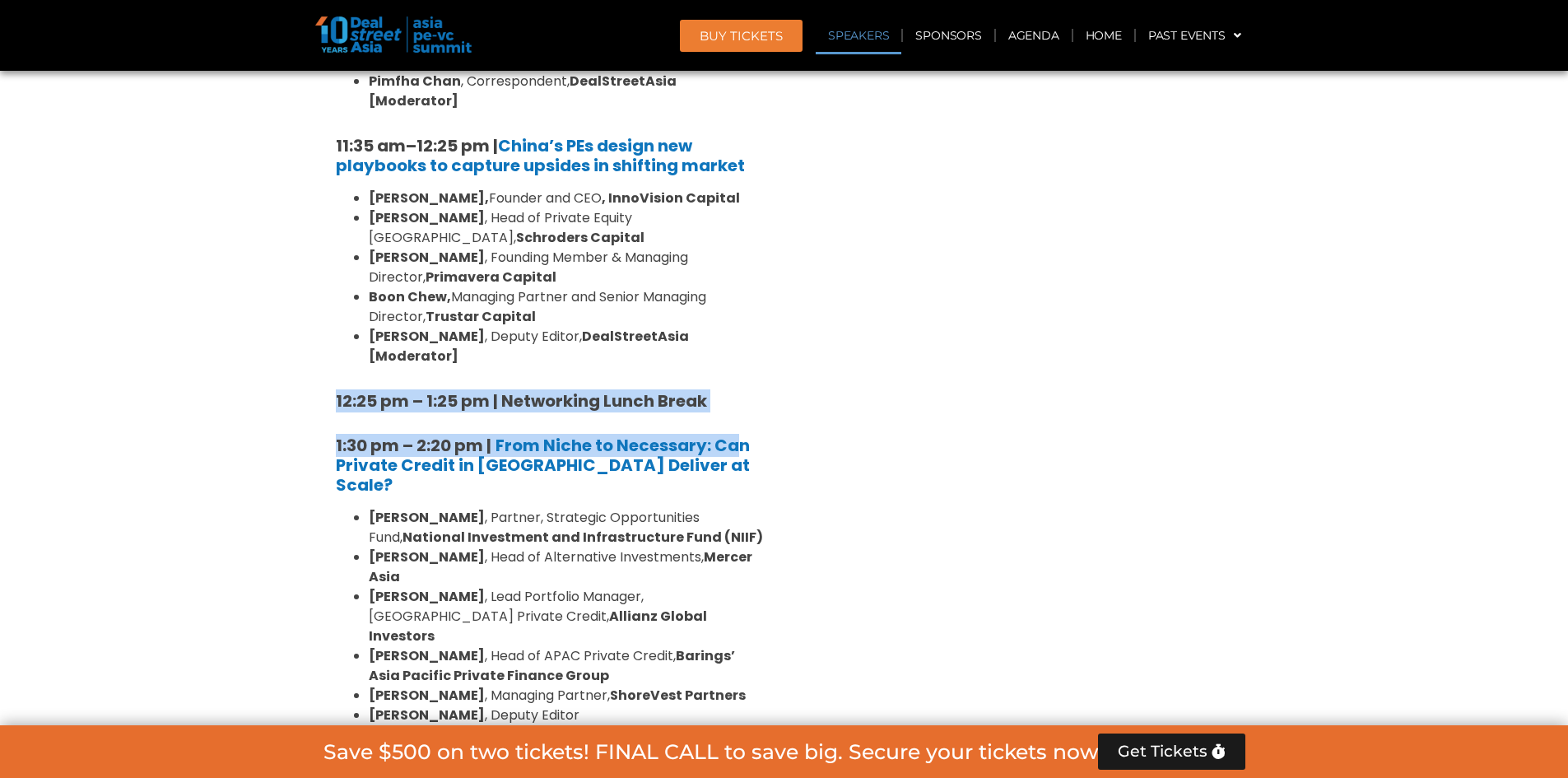
drag, startPoint x: 325, startPoint y: 280, endPoint x: 733, endPoint y: 298, distance: 408.4
click at [733, 298] on div "8:00 am – 9:00 am | Registration & Networking Coffee [Sponsored by [PERSON_NAME…" at bounding box center [550, 596] width 453 height 2640
click at [684, 390] on strong "12:25 pm – 1:25 pm | Networking Lunch Break" at bounding box center [521, 401] width 371 height 23
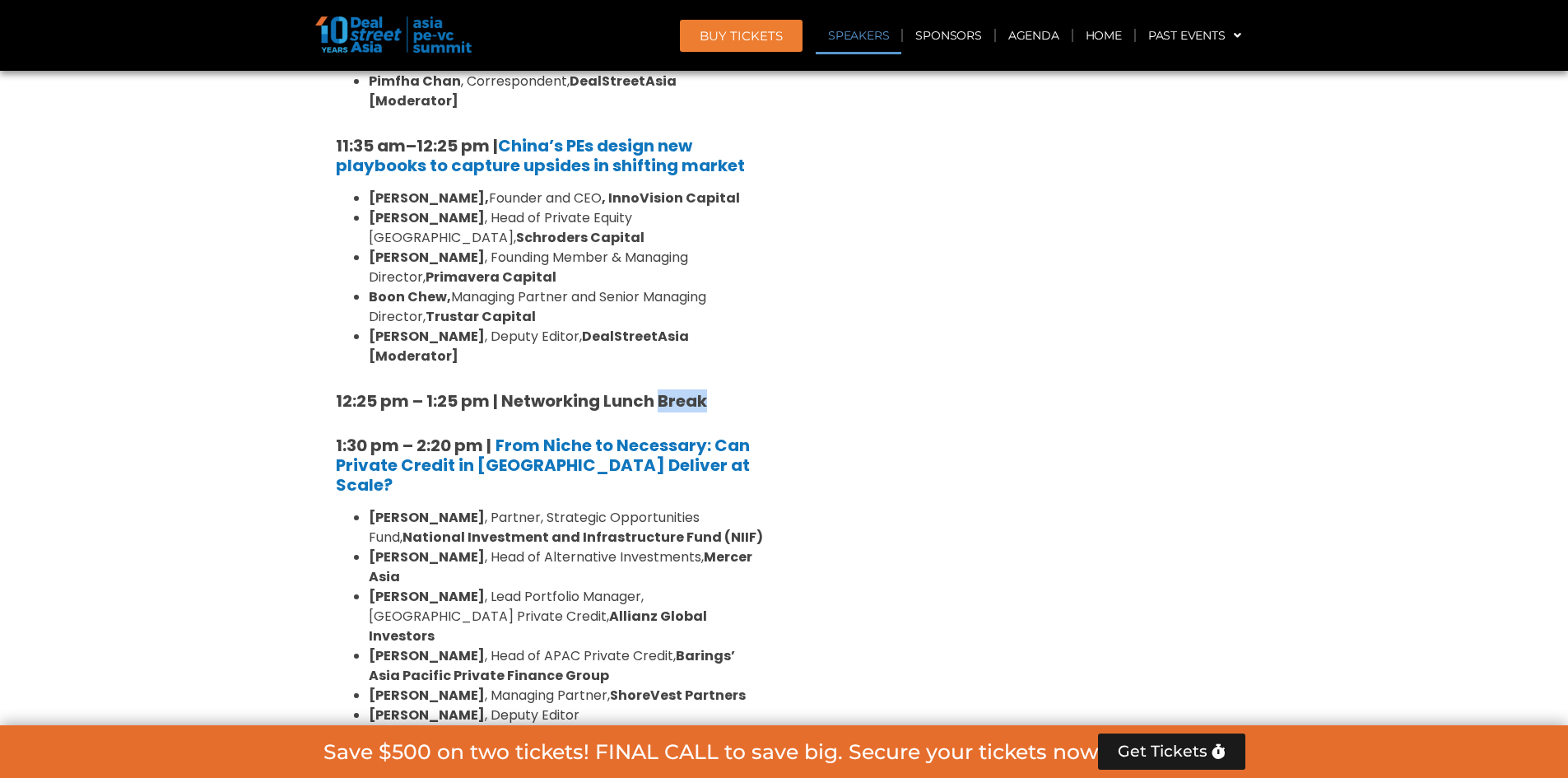
click at [684, 390] on strong "12:25 pm – 1:25 pm | Networking Lunch Break" at bounding box center [521, 401] width 371 height 23
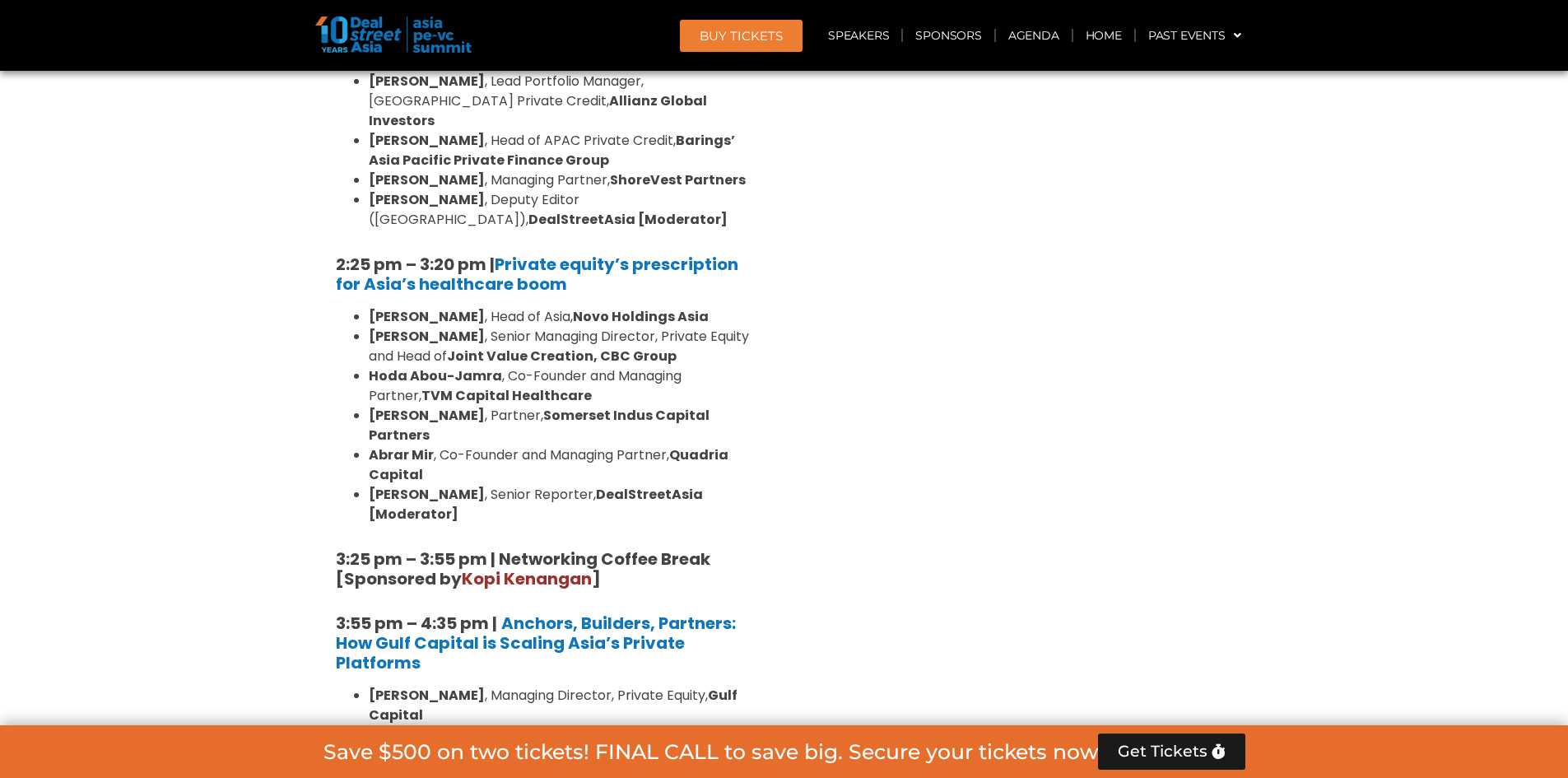
scroll to position [2553, 0]
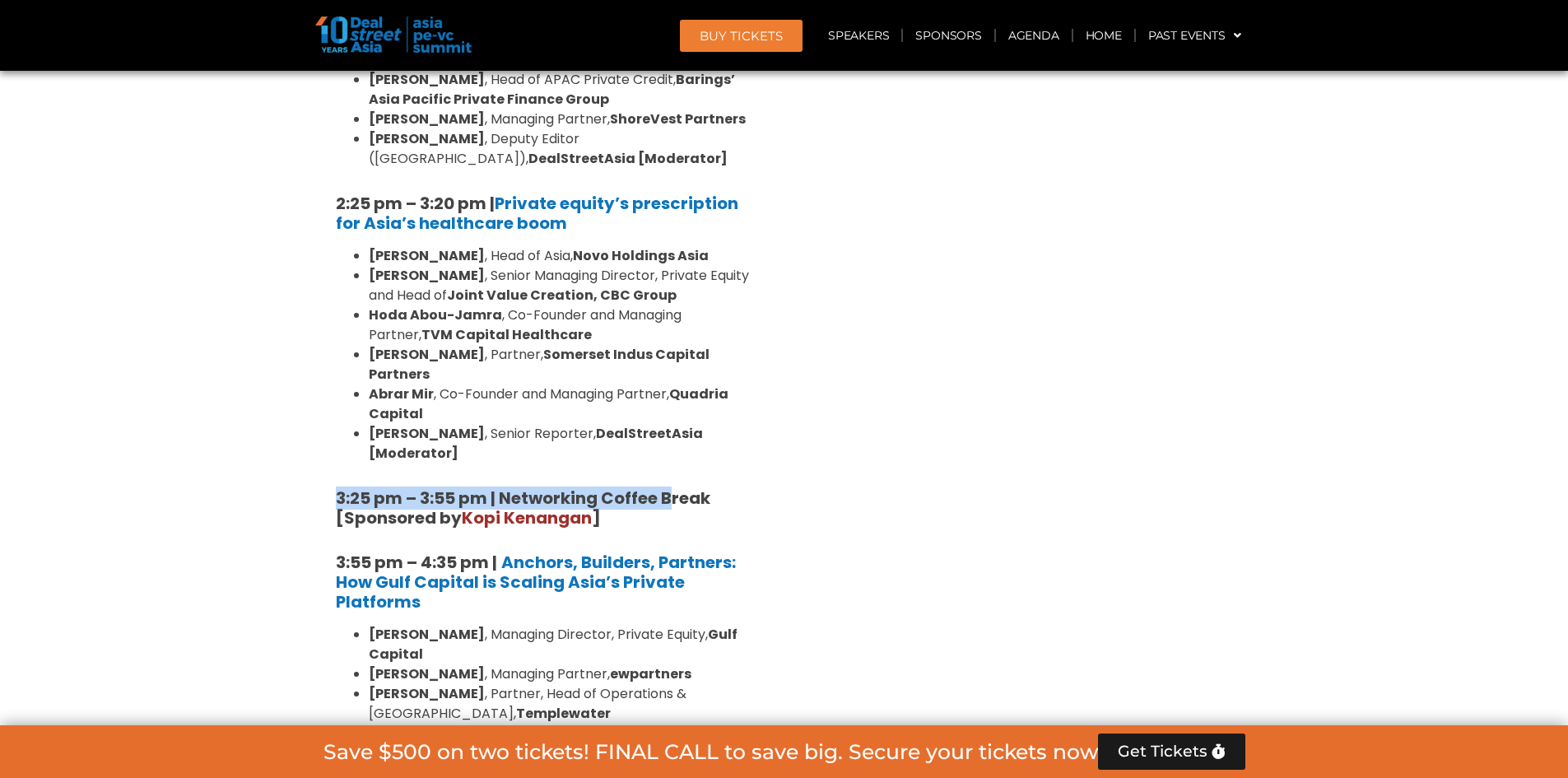
drag, startPoint x: 336, startPoint y: 280, endPoint x: 667, endPoint y: 283, distance: 331.0
click at [667, 487] on strong "3:25 pm – 3:55 pm | Networking Coffee Break [Sponsored by [PERSON_NAME] ]" at bounding box center [525, 508] width 378 height 43
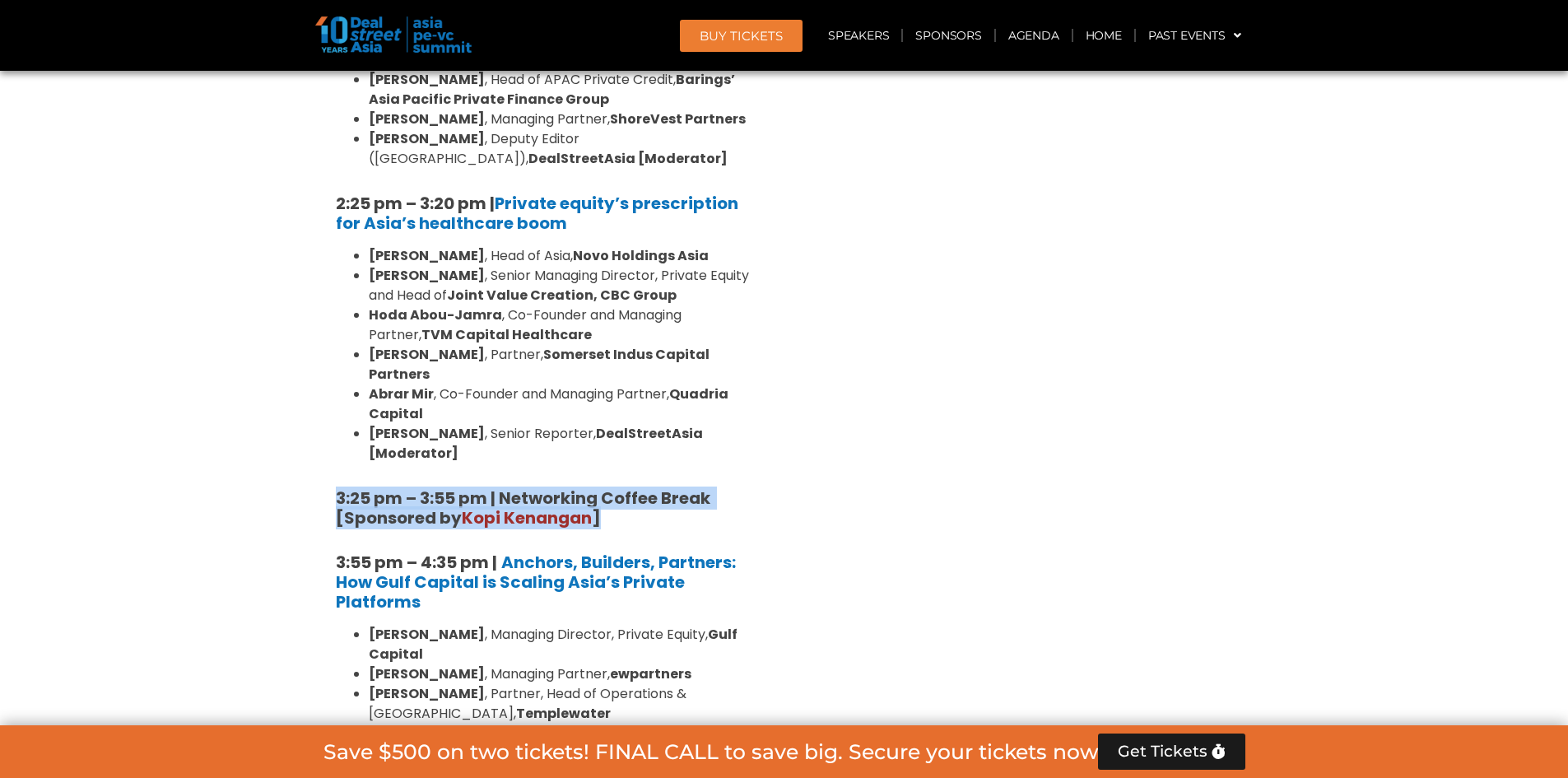
click at [384, 487] on strong "3:25 pm – 3:55 pm | Networking Coffee Break [Sponsored by [PERSON_NAME] ]" at bounding box center [525, 508] width 378 height 43
click at [386, 487] on strong "3:25 pm – 3:55 pm | Networking Coffee Break [Sponsored by [PERSON_NAME] ]" at bounding box center [525, 508] width 378 height 43
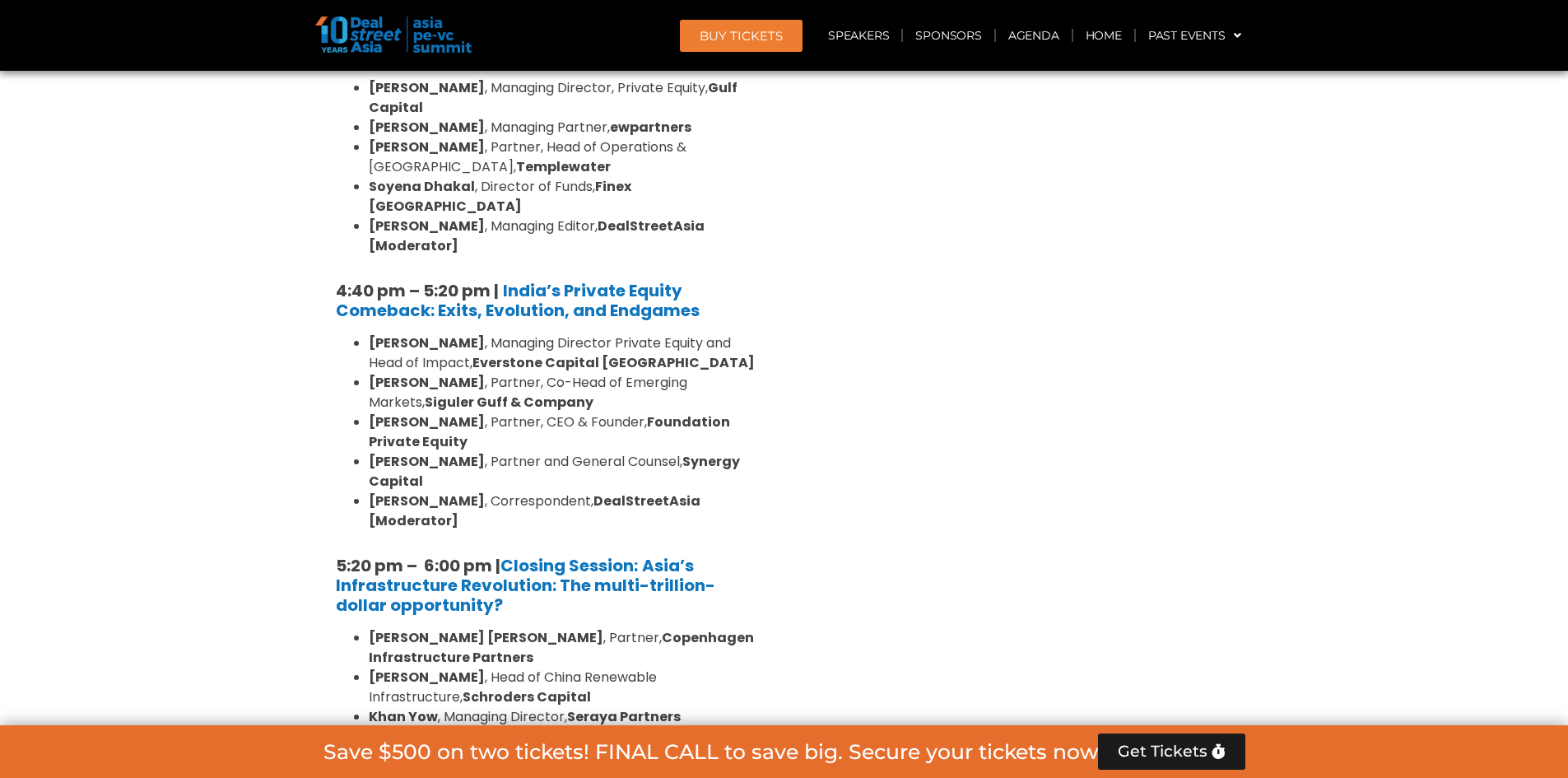
scroll to position [3130, 0]
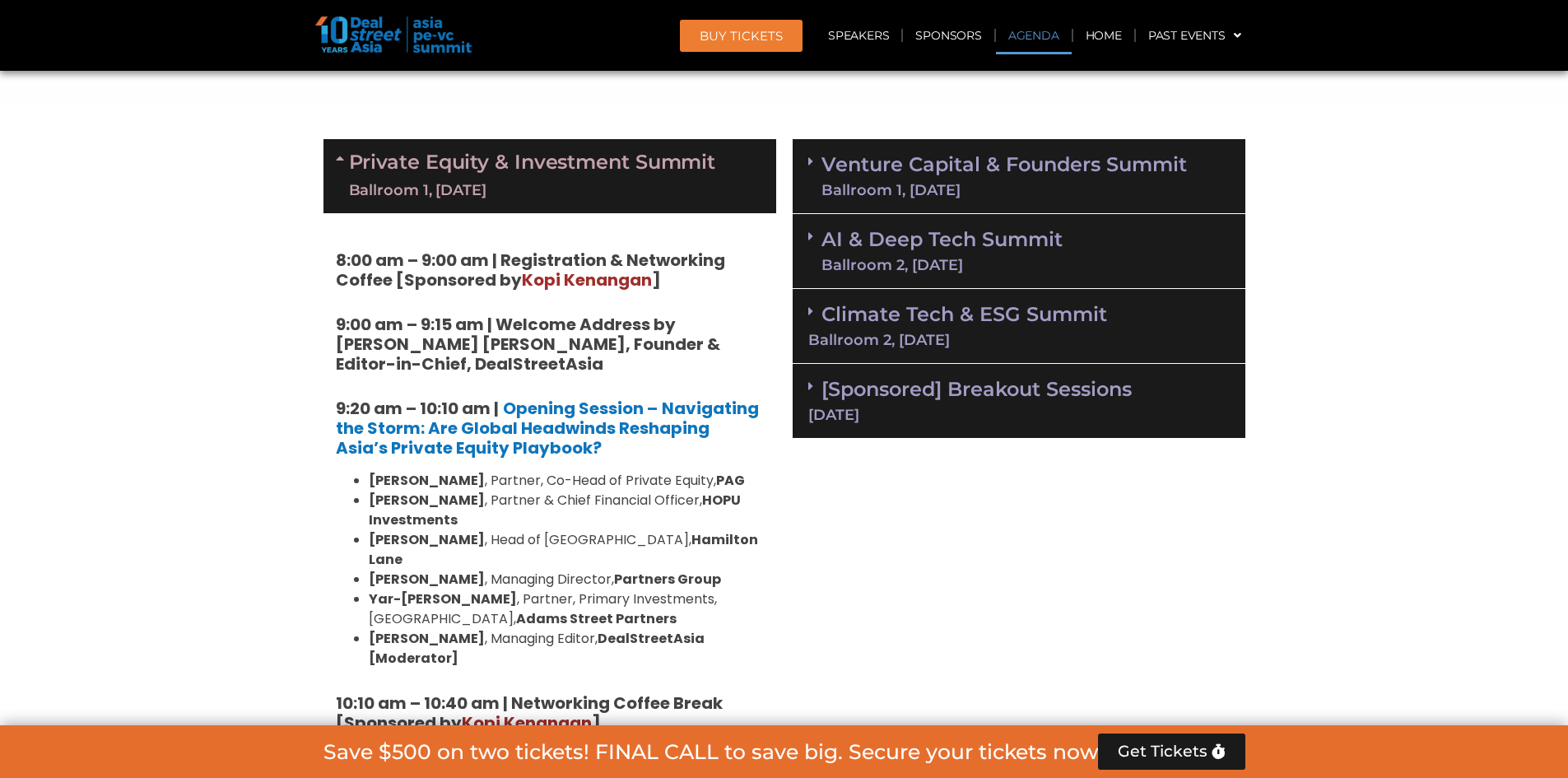
scroll to position [988, 0]
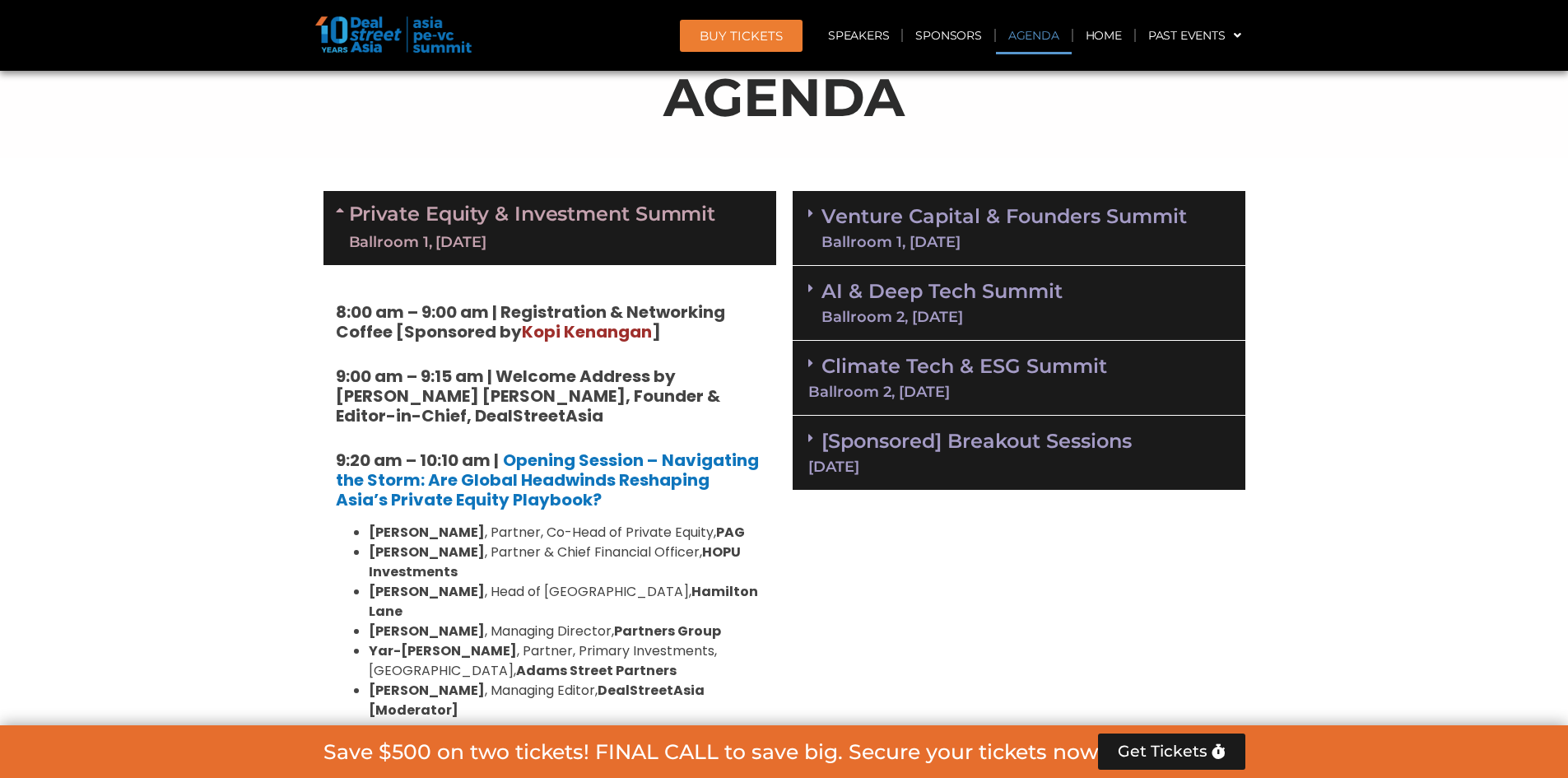
click at [849, 307] on link "AI & Deep Tech Summit Ballroom 2, [DATE]" at bounding box center [942, 303] width 241 height 43
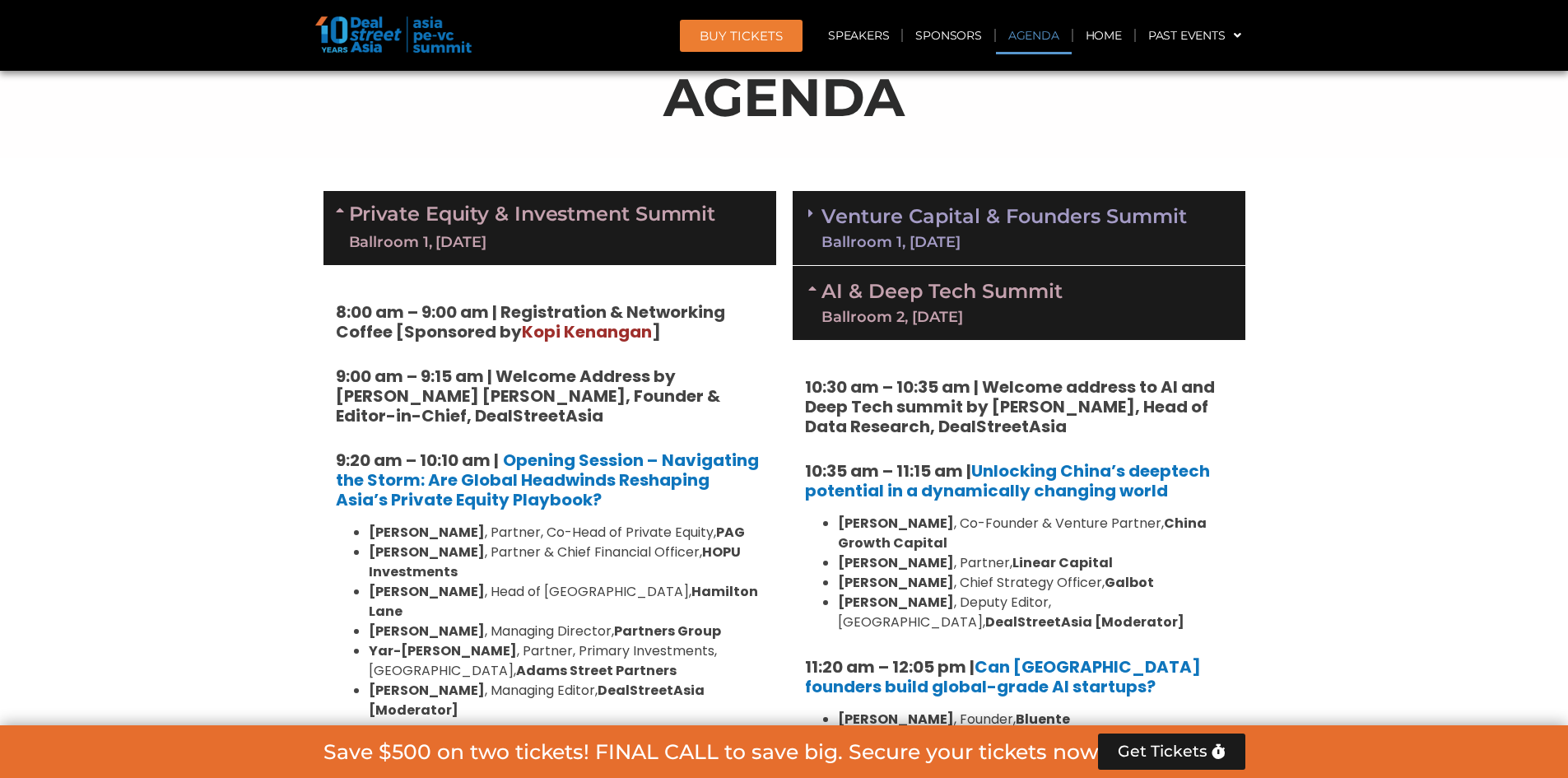
click at [861, 224] on link "Venture Capital & Founders​ Summit Ballroom 1, [DATE]" at bounding box center [1004, 227] width 366 height 43
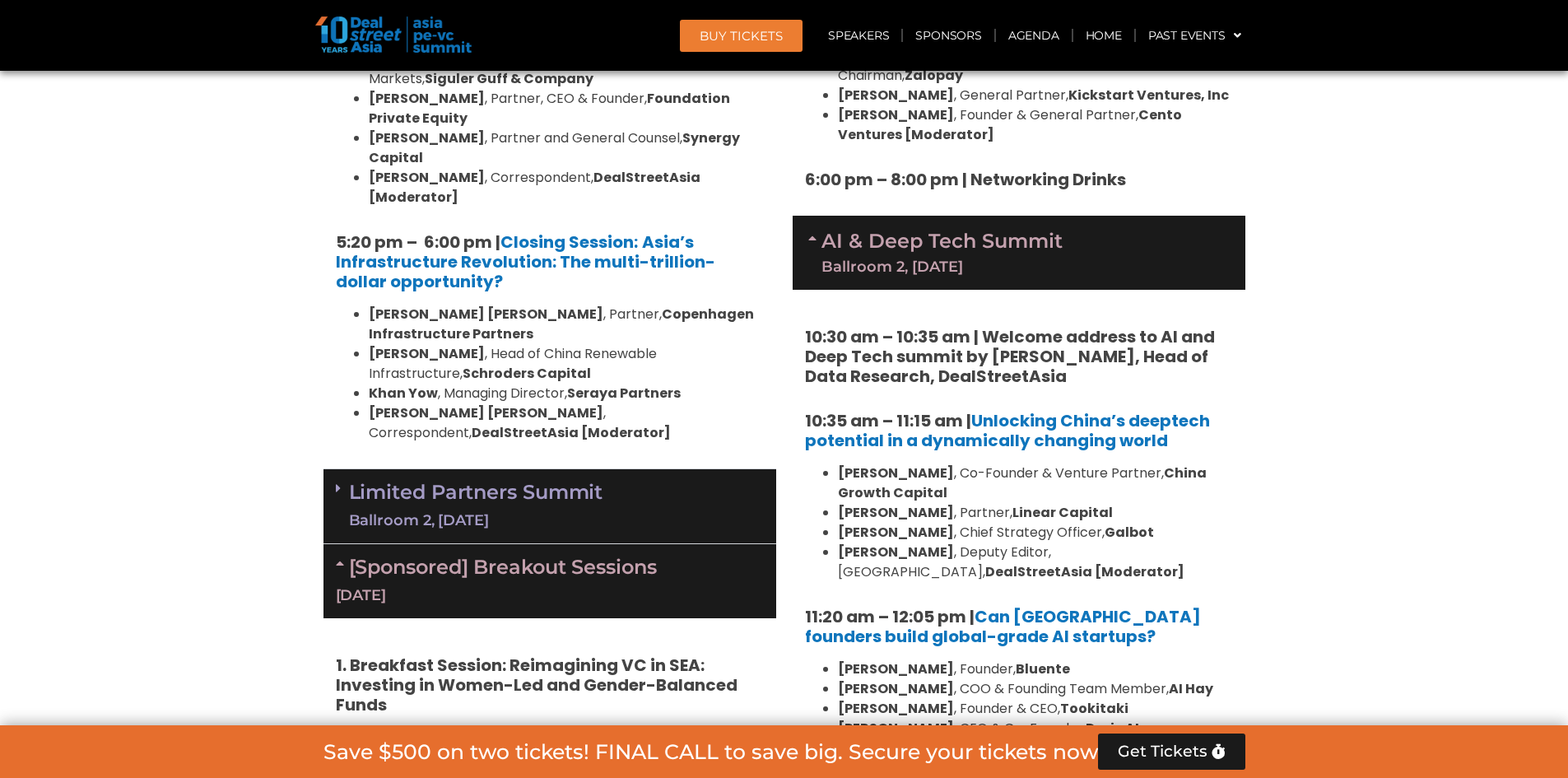
scroll to position [3423, 0]
